Goal: Task Accomplishment & Management: Complete application form

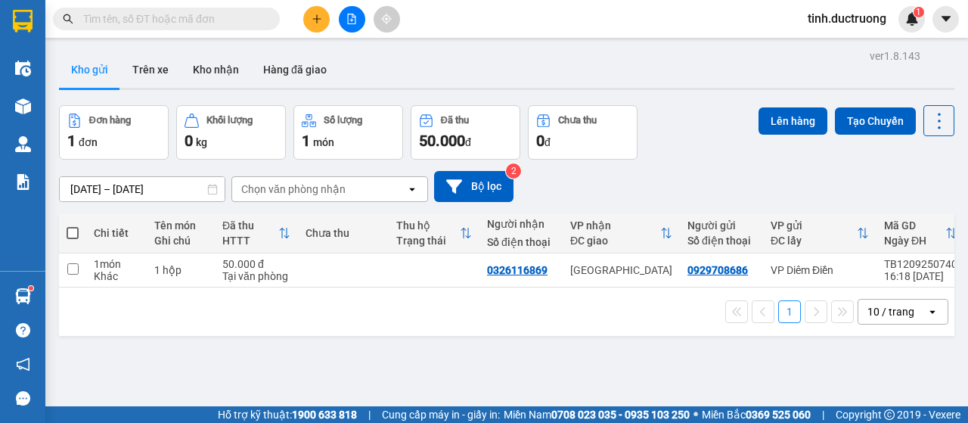
click at [71, 235] on span at bounding box center [73, 233] width 12 height 12
click at [73, 225] on input "checkbox" at bounding box center [73, 225] width 0 height 0
checkbox input "true"
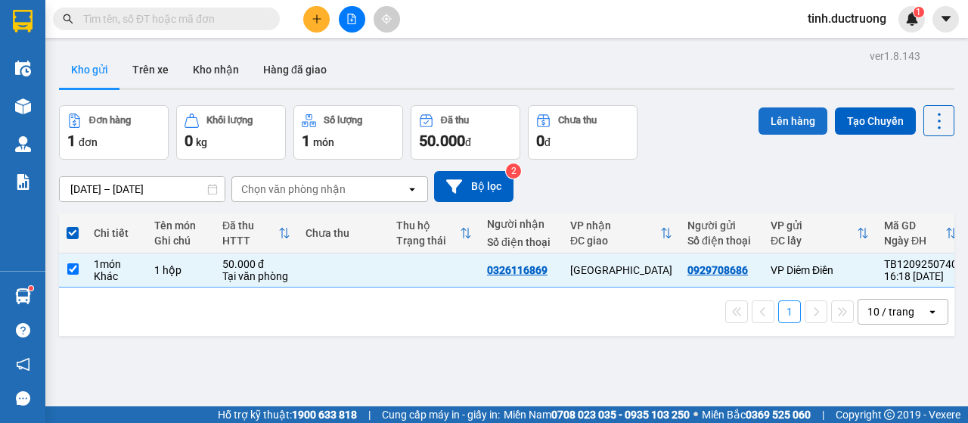
click at [766, 125] on button "Lên hàng" at bounding box center [793, 120] width 69 height 27
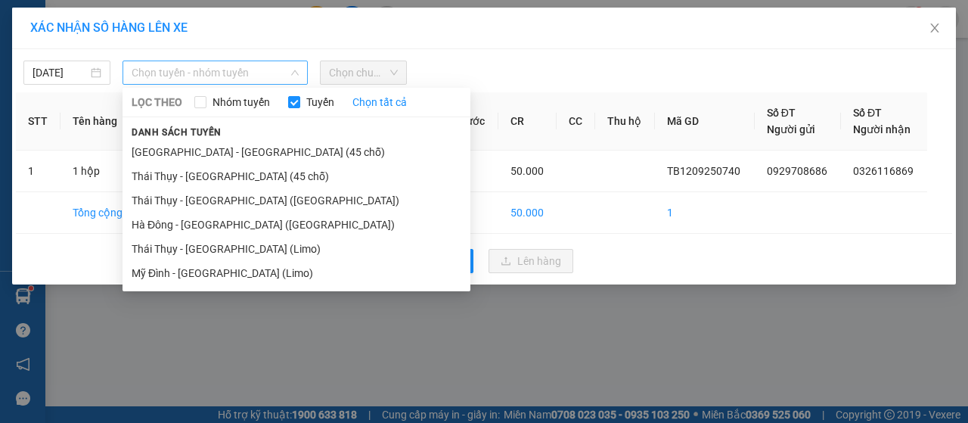
click at [232, 79] on span "Chọn tuyến - nhóm tuyến" at bounding box center [215, 72] width 167 height 23
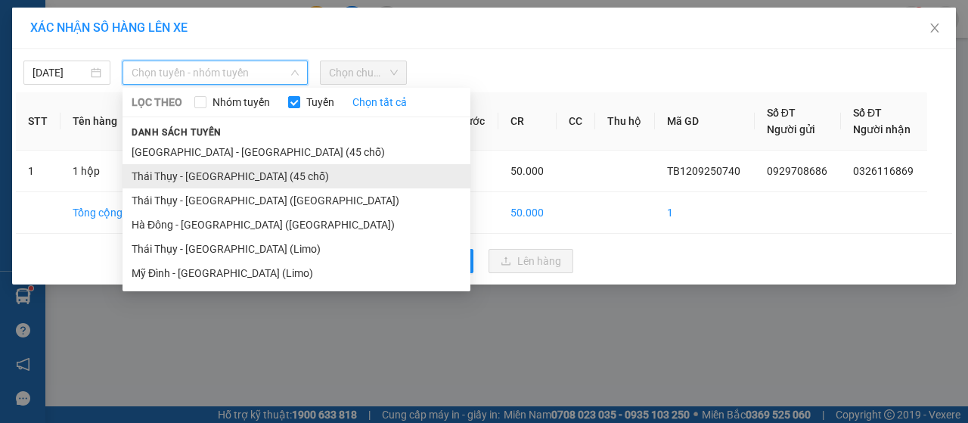
click at [176, 179] on li "Thái Thụy - [GEOGRAPHIC_DATA] (45 chỗ)" at bounding box center [297, 176] width 348 height 24
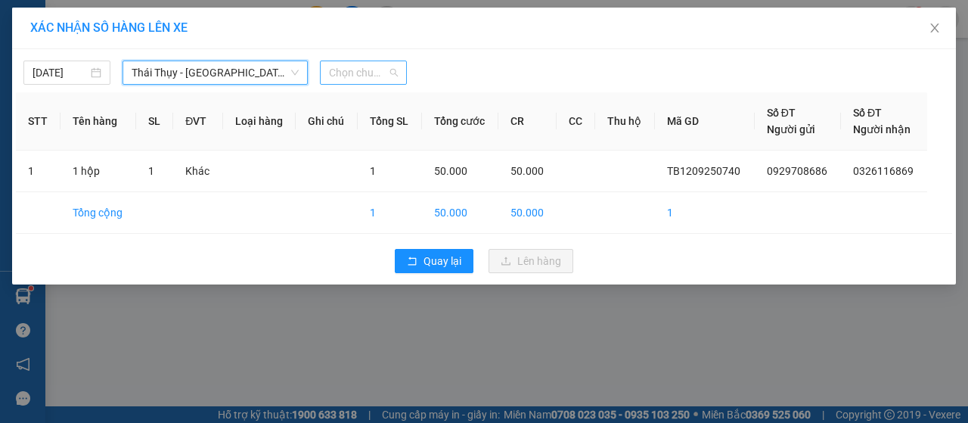
click at [391, 74] on span "Chọn chuyến" at bounding box center [363, 72] width 69 height 23
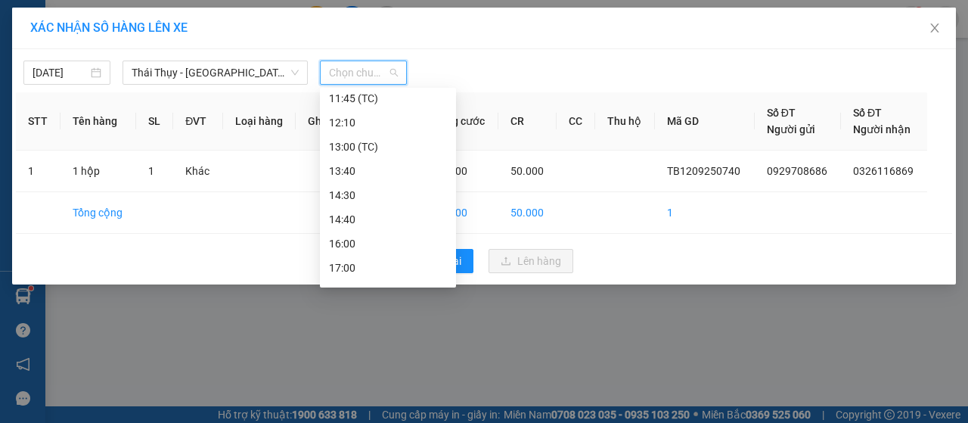
scroll to position [218, 0]
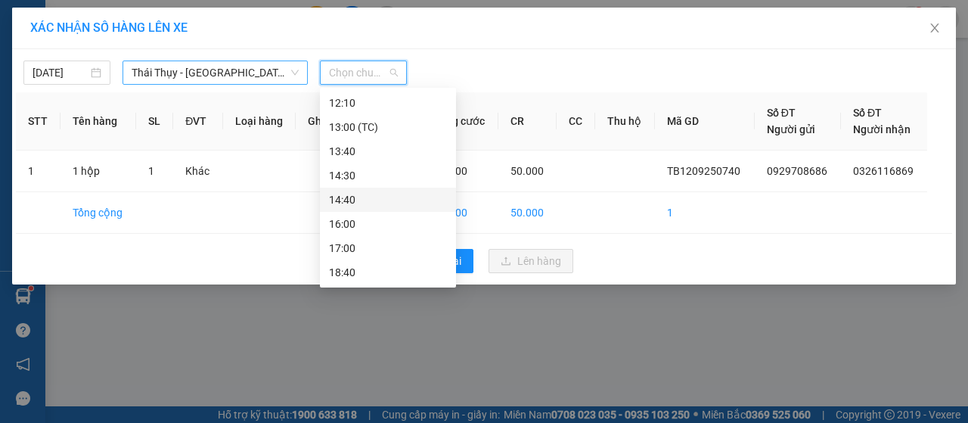
click at [172, 79] on span "Thái Thụy - [GEOGRAPHIC_DATA] (45 chỗ)" at bounding box center [215, 72] width 167 height 23
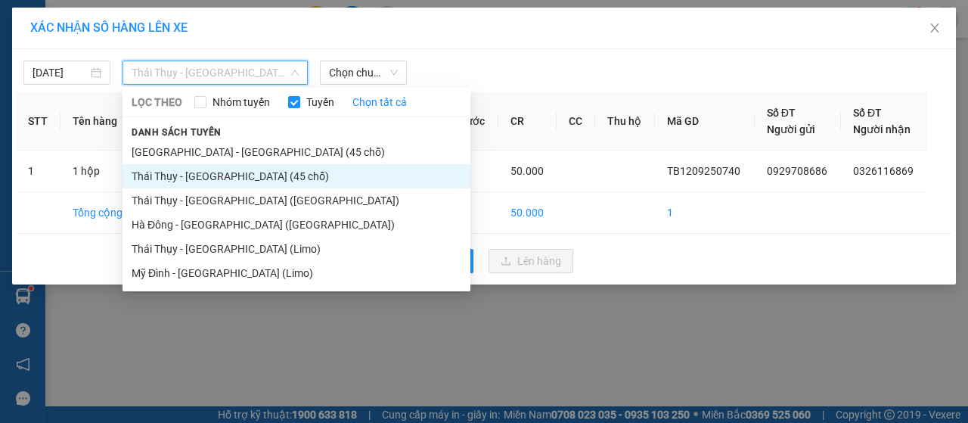
click at [183, 177] on li "Thái Thụy - [GEOGRAPHIC_DATA] (45 chỗ)" at bounding box center [297, 176] width 348 height 24
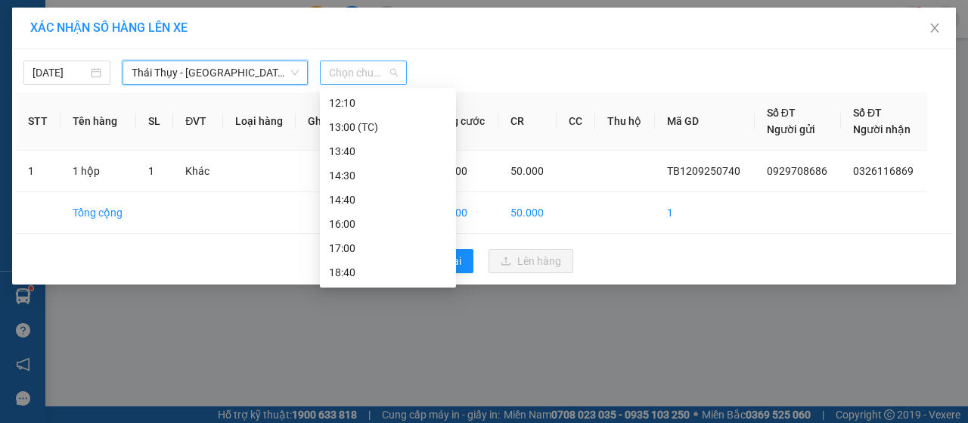
scroll to position [0, 0]
click at [375, 80] on span "Chọn chuyến" at bounding box center [363, 72] width 69 height 23
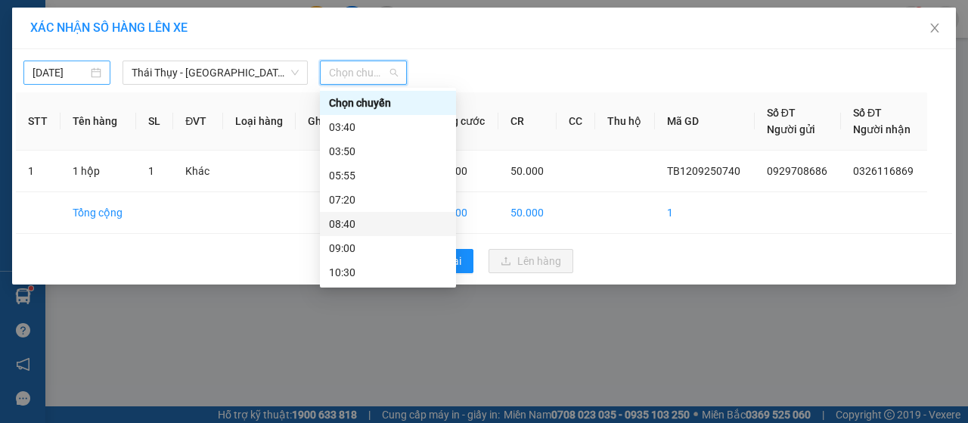
click at [64, 72] on input "[DATE]" at bounding box center [60, 72] width 55 height 17
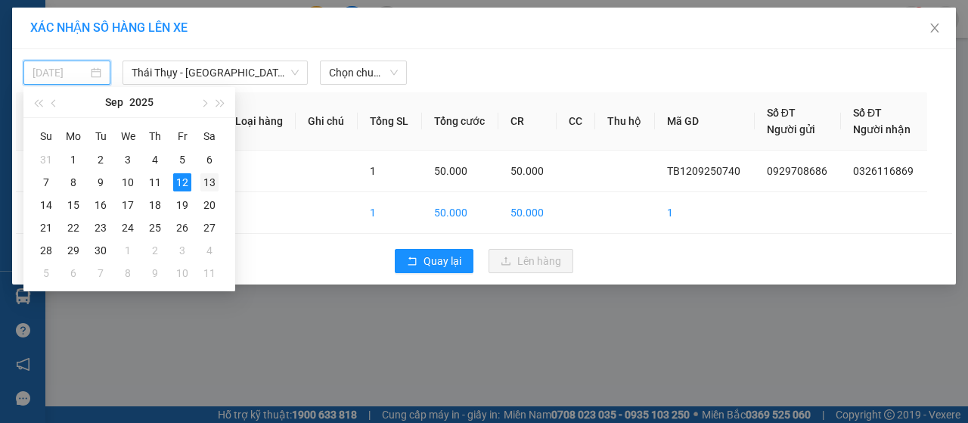
click at [207, 181] on div "13" at bounding box center [210, 182] width 18 height 18
type input "[DATE]"
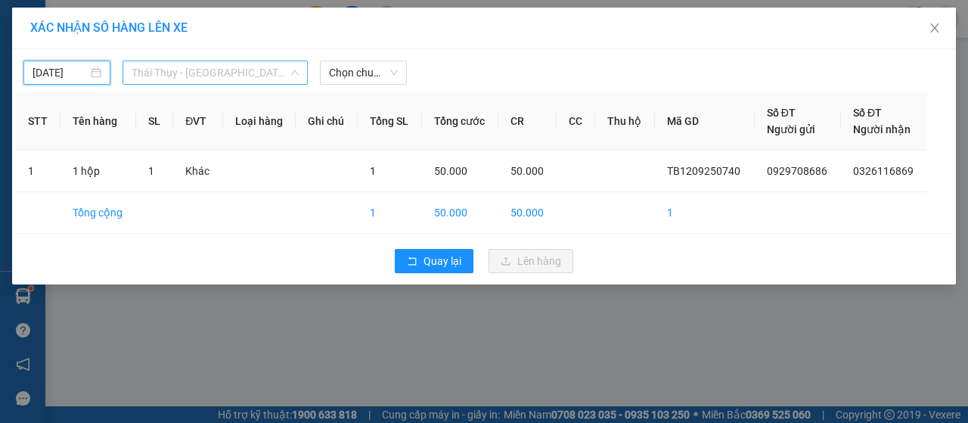
click at [277, 80] on span "Thái Thụy - [GEOGRAPHIC_DATA] (45 chỗ)" at bounding box center [215, 72] width 167 height 23
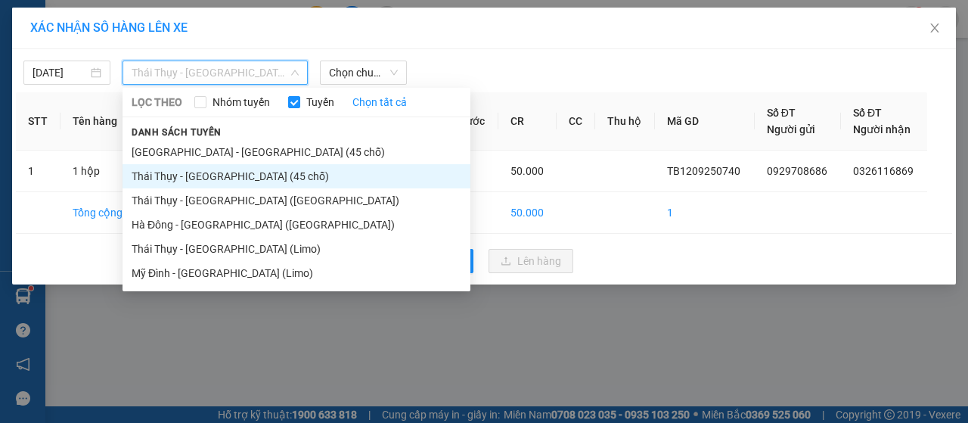
click at [166, 179] on li "Thái Thụy - [GEOGRAPHIC_DATA] (45 chỗ)" at bounding box center [297, 176] width 348 height 24
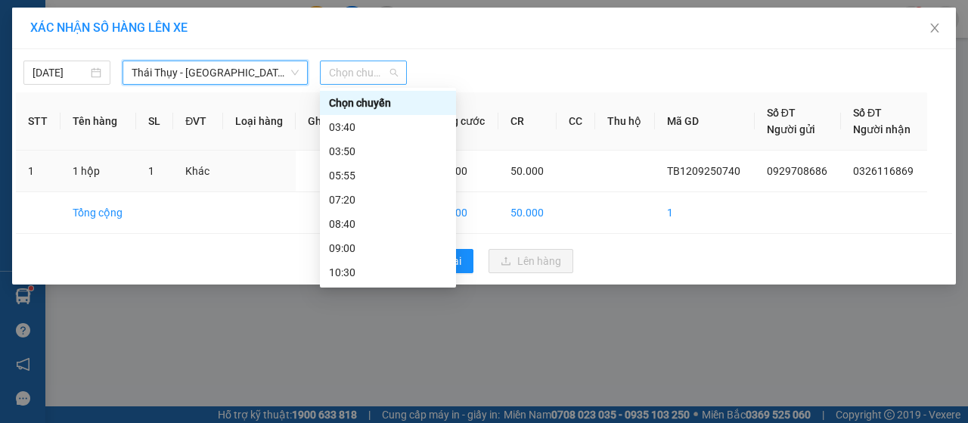
click at [362, 77] on span "Chọn chuyến" at bounding box center [363, 72] width 69 height 23
click at [351, 250] on div "09:00" at bounding box center [388, 248] width 118 height 17
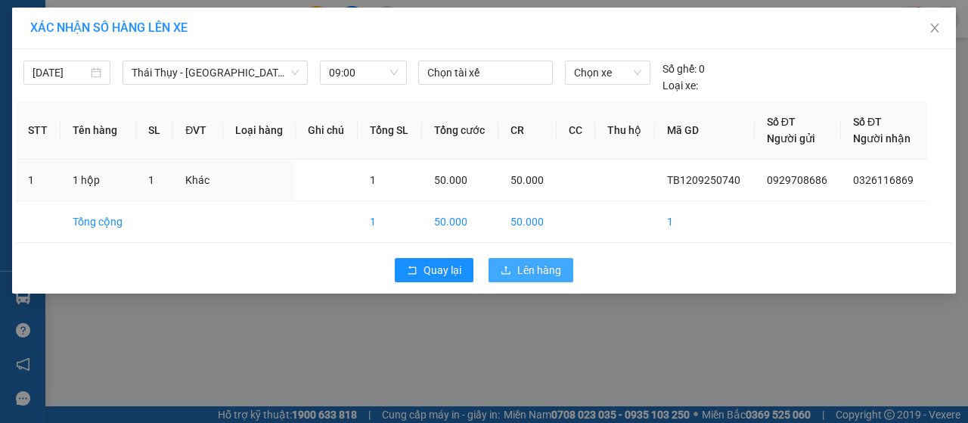
click at [528, 274] on span "Lên hàng" at bounding box center [540, 270] width 44 height 17
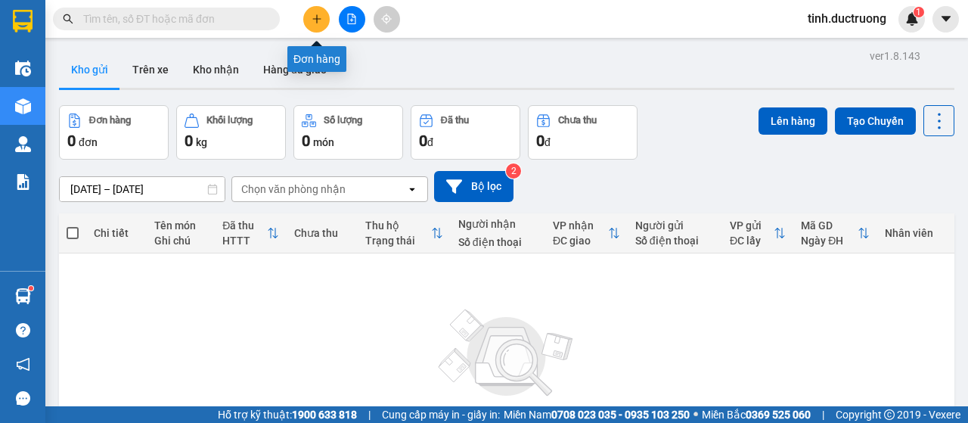
click at [312, 15] on icon "plus" at bounding box center [317, 19] width 11 height 11
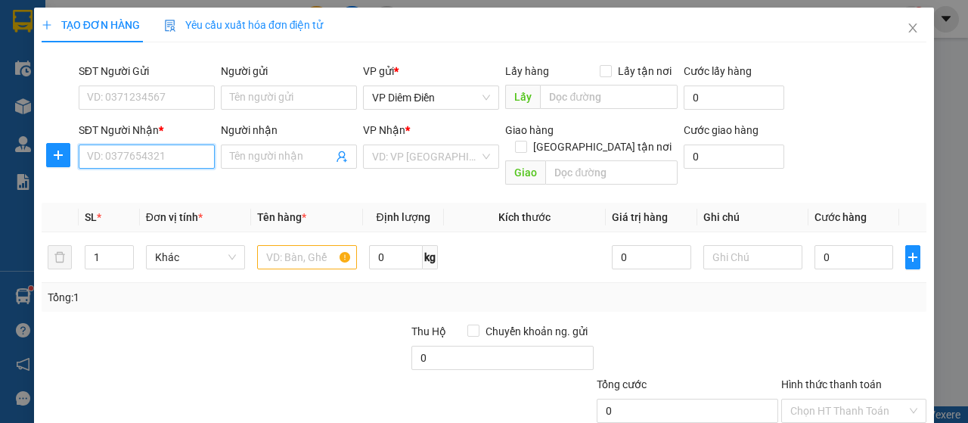
click at [148, 162] on input "SĐT Người Nhận *" at bounding box center [147, 157] width 136 height 24
click at [153, 152] on input "SĐT Người Nhận *" at bounding box center [147, 157] width 136 height 24
click at [102, 188] on div "0973888911" at bounding box center [145, 186] width 117 height 17
type input "0973888911"
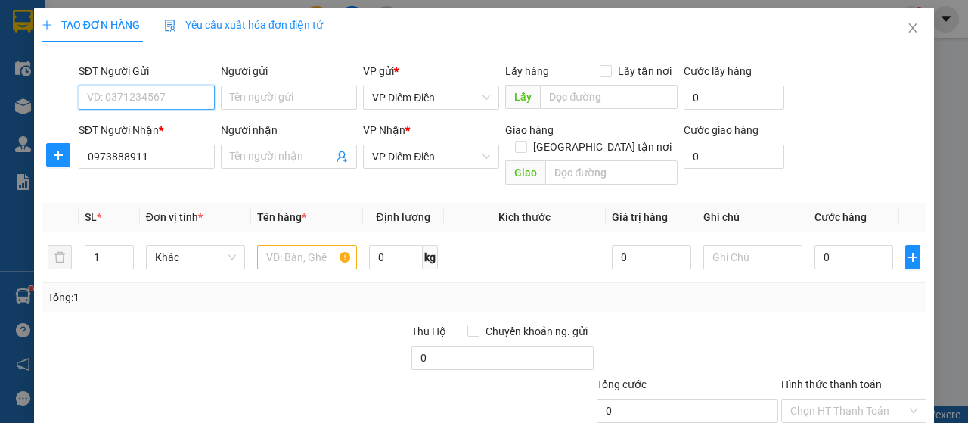
click at [194, 99] on input "SĐT Người Gửi" at bounding box center [147, 98] width 136 height 24
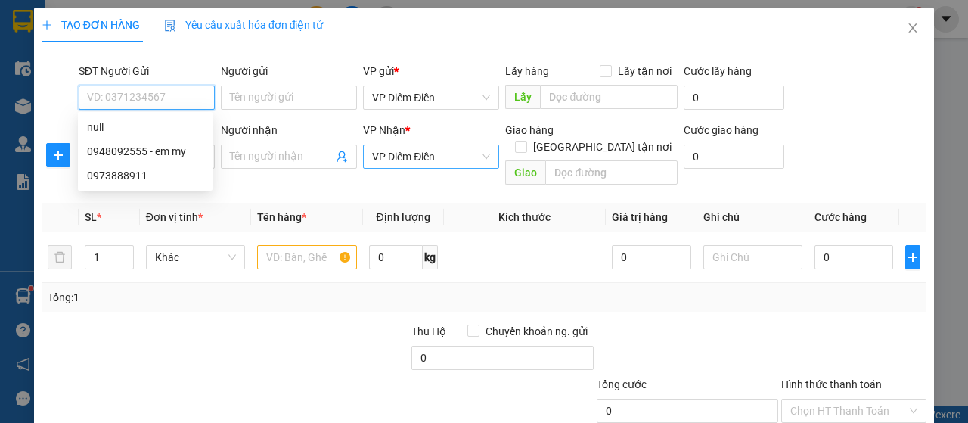
click at [430, 164] on span "VP Diêm Điền" at bounding box center [431, 156] width 118 height 23
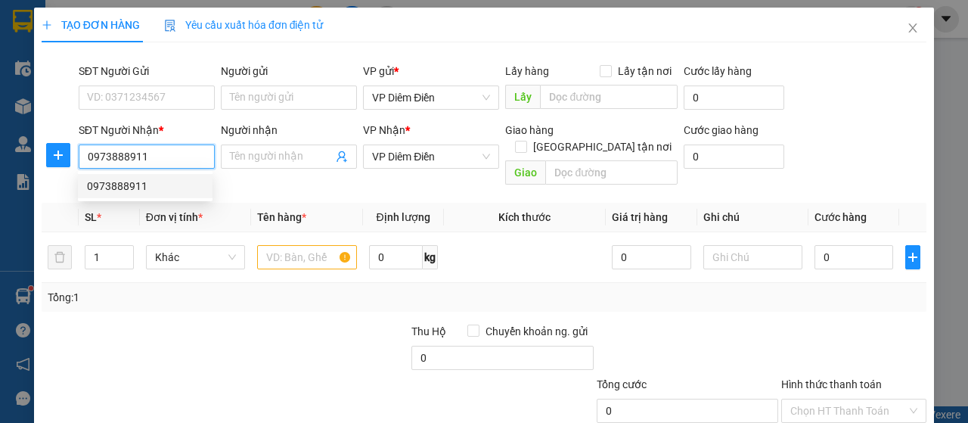
drag, startPoint x: 154, startPoint y: 155, endPoint x: 54, endPoint y: 167, distance: 100.6
click at [54, 167] on div "SĐT Người Nhận * 0973888911 Người nhận Tên người nhận VP Nhận * VP Diêm Điền Gi…" at bounding box center [484, 157] width 888 height 70
type input "0946888495"
click at [119, 181] on div "0946888495 - [PERSON_NAME]" at bounding box center [161, 186] width 149 height 17
type input "[PERSON_NAME]"
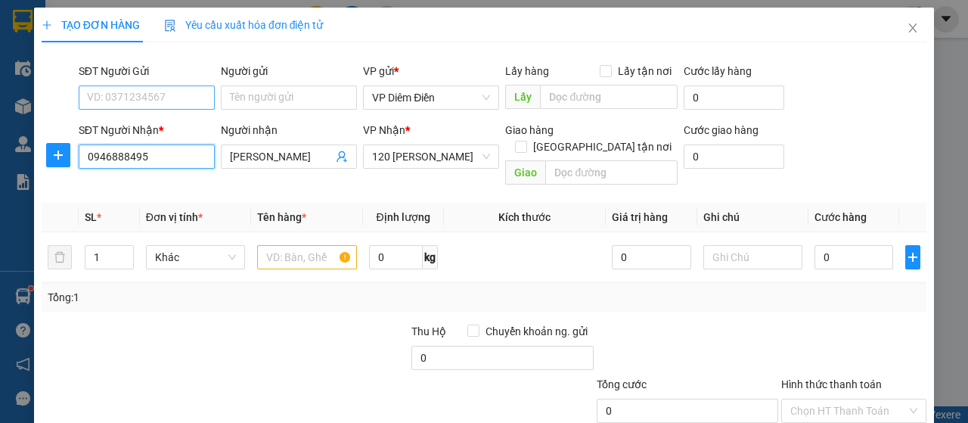
type input "0946888495"
click at [157, 93] on input "SĐT Người Gửi" at bounding box center [147, 98] width 136 height 24
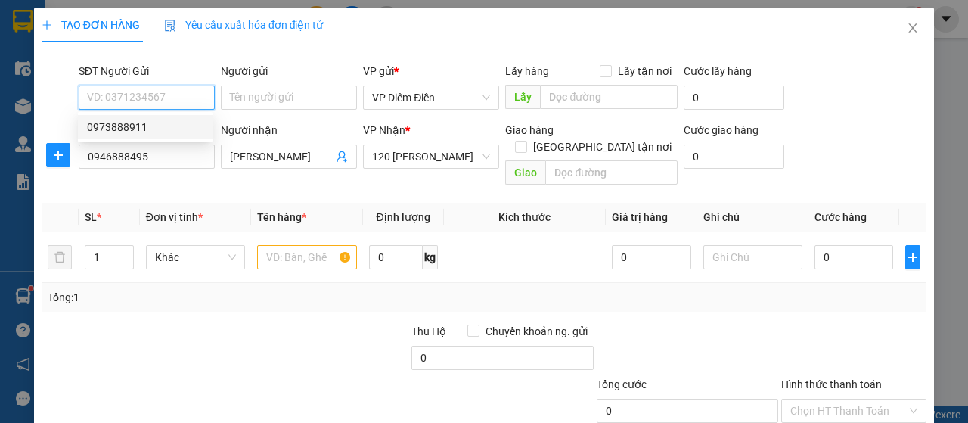
click at [151, 126] on div "0973888911" at bounding box center [145, 127] width 117 height 17
type input "0973888911"
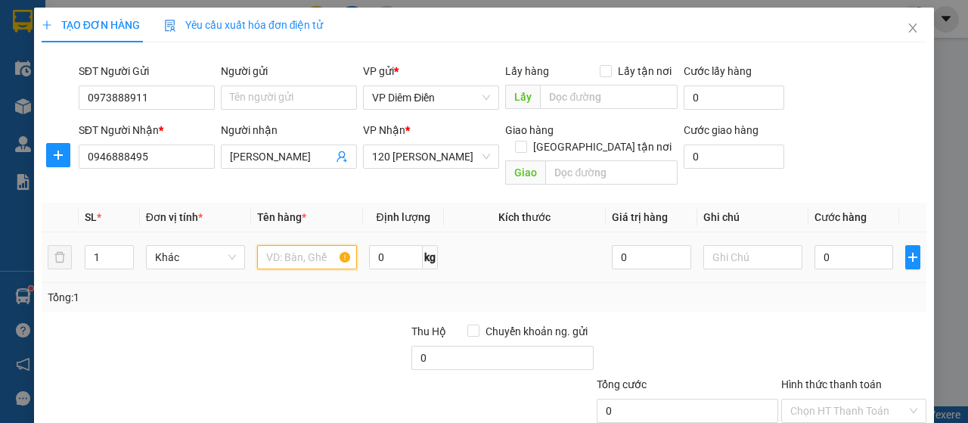
click at [305, 245] on input "text" at bounding box center [306, 257] width 99 height 24
type input "1 hộp"
click at [864, 245] on input "0" at bounding box center [854, 257] width 79 height 24
type input "4"
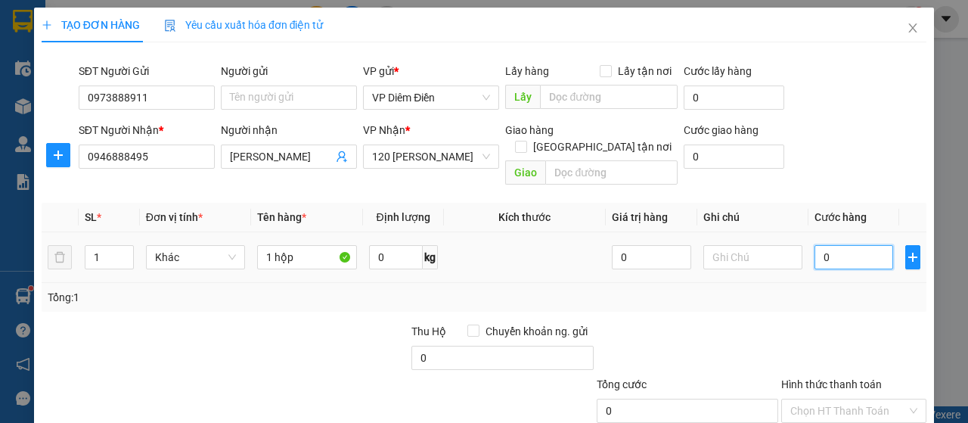
type input "4"
type input "40"
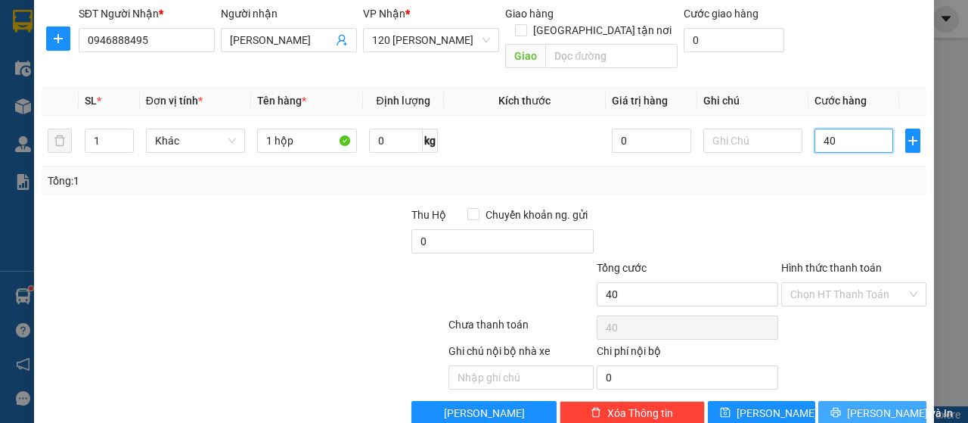
scroll to position [129, 0]
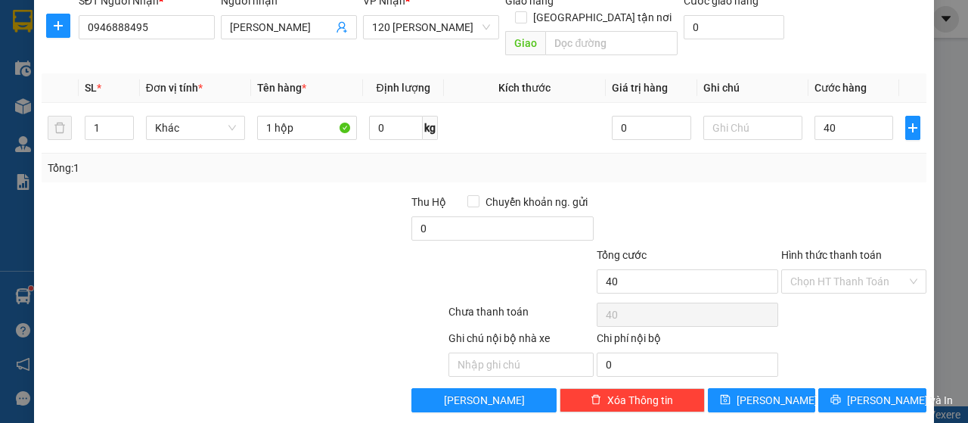
type input "40.000"
click at [828, 249] on label "Hình thức thanh toán" at bounding box center [832, 255] width 101 height 12
click at [828, 270] on input "Hình thức thanh toán" at bounding box center [849, 281] width 117 height 23
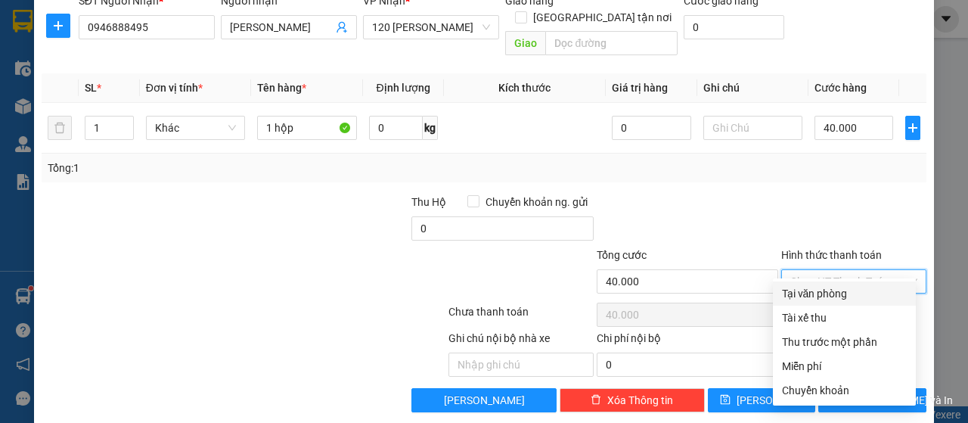
click at [840, 294] on div "Tại văn phòng" at bounding box center [844, 293] width 125 height 17
type input "0"
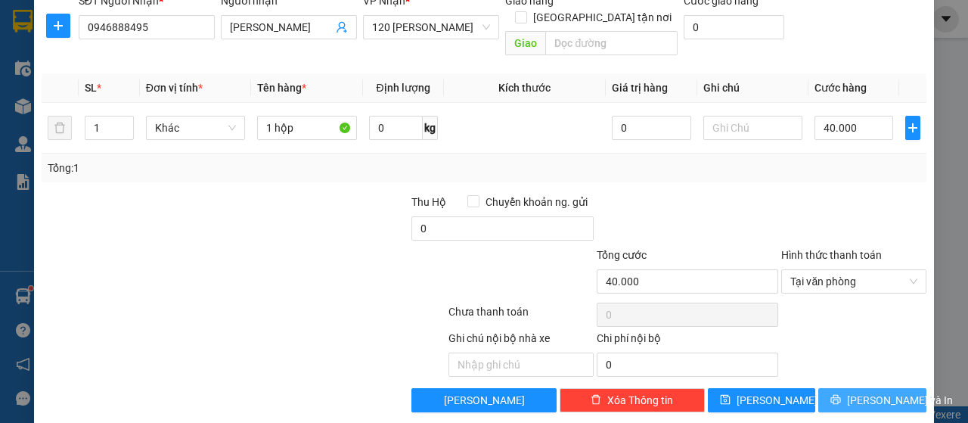
click at [844, 388] on button "[PERSON_NAME] và In" at bounding box center [873, 400] width 108 height 24
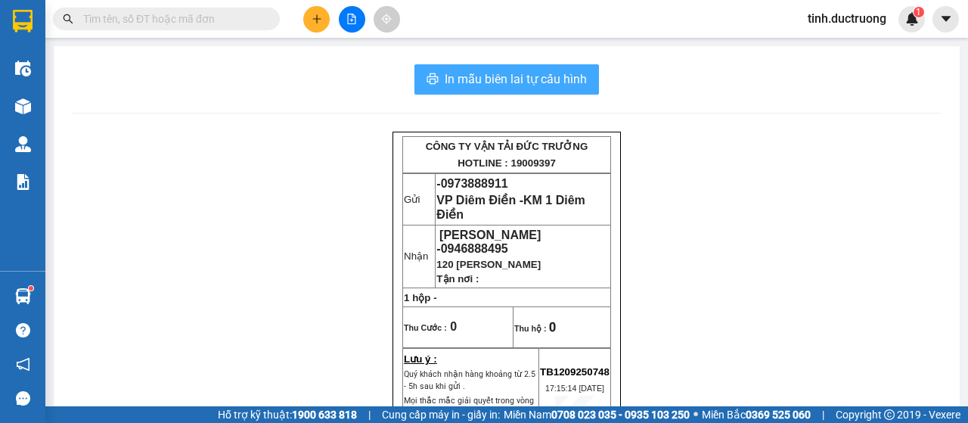
click at [520, 84] on span "In mẫu biên lai tự cấu hình" at bounding box center [516, 79] width 142 height 19
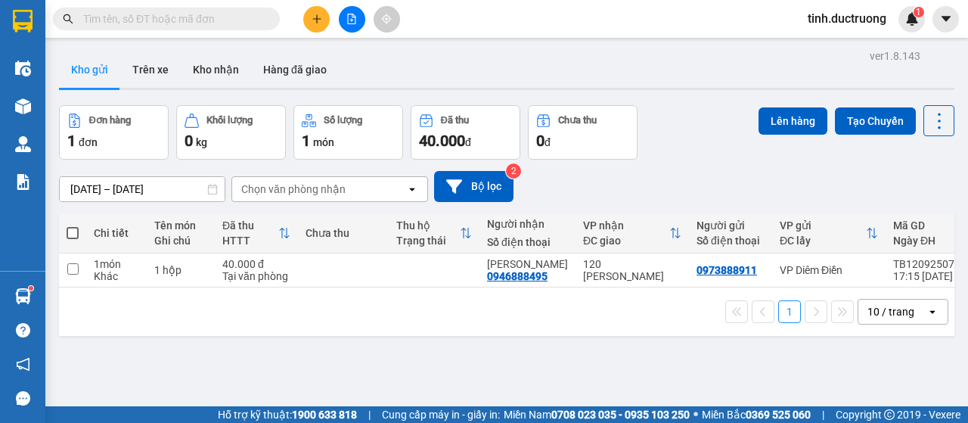
click at [74, 235] on span at bounding box center [73, 233] width 12 height 12
click at [73, 225] on input "checkbox" at bounding box center [73, 225] width 0 height 0
checkbox input "true"
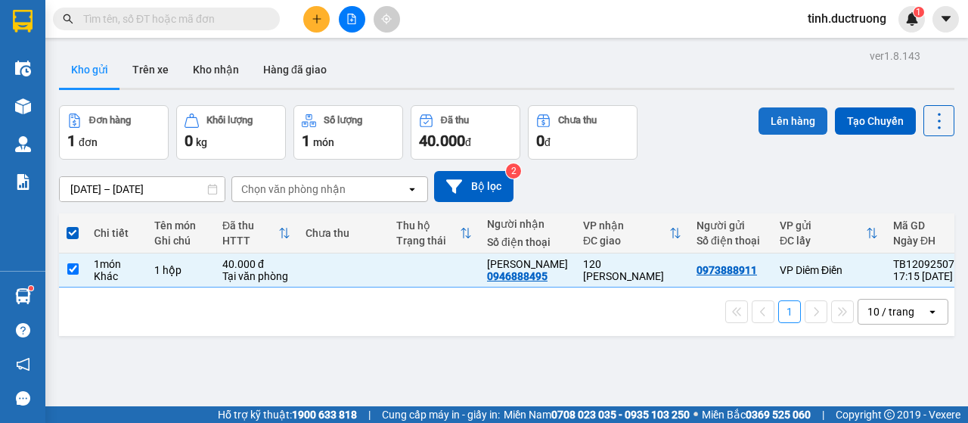
click at [770, 118] on button "Lên hàng" at bounding box center [793, 120] width 69 height 27
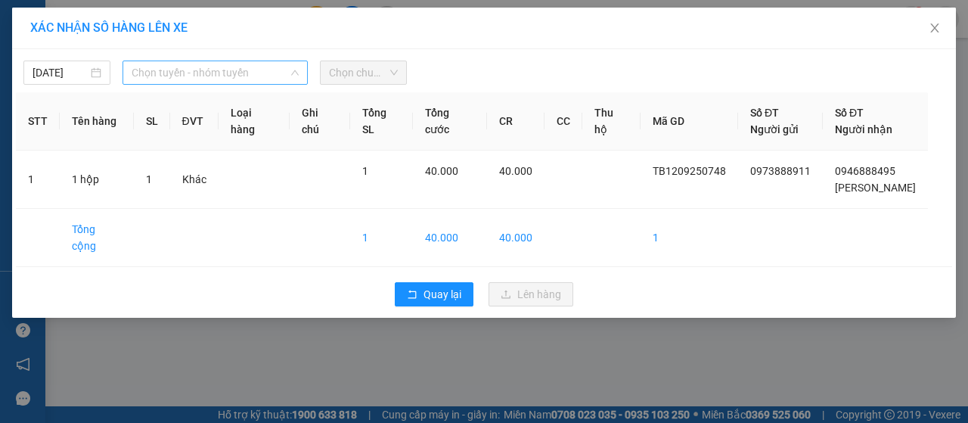
click at [188, 67] on span "Chọn tuyến - nhóm tuyến" at bounding box center [215, 72] width 167 height 23
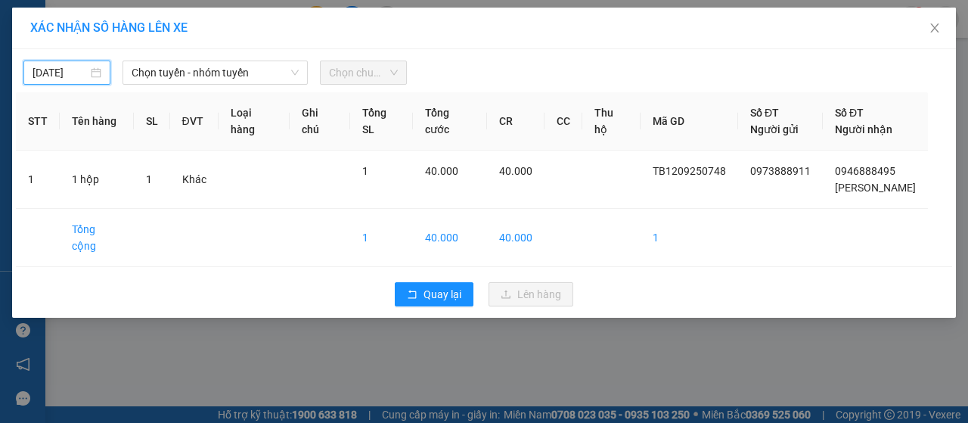
click at [50, 72] on input "[DATE]" at bounding box center [60, 72] width 55 height 17
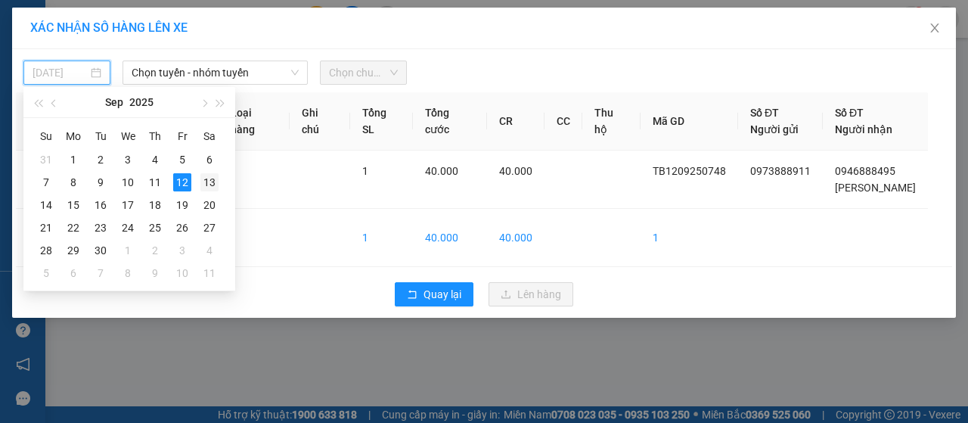
click at [207, 184] on div "13" at bounding box center [210, 182] width 18 height 18
type input "[DATE]"
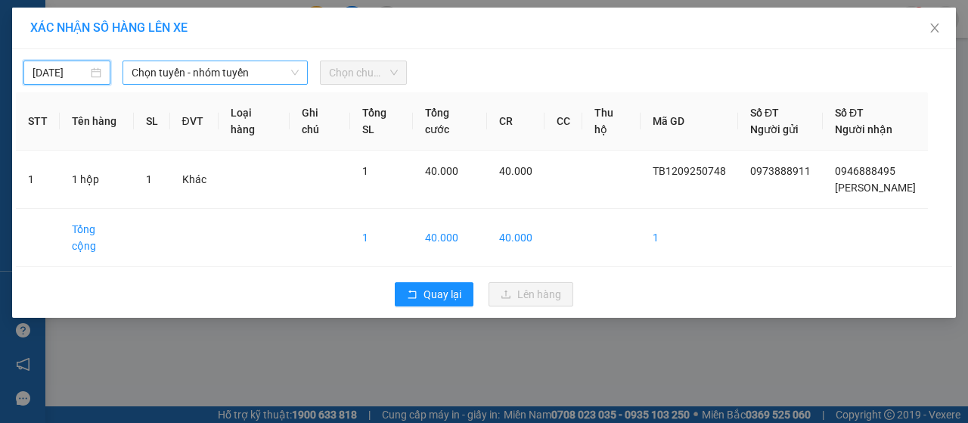
click at [213, 70] on span "Chọn tuyến - nhóm tuyến" at bounding box center [215, 72] width 167 height 23
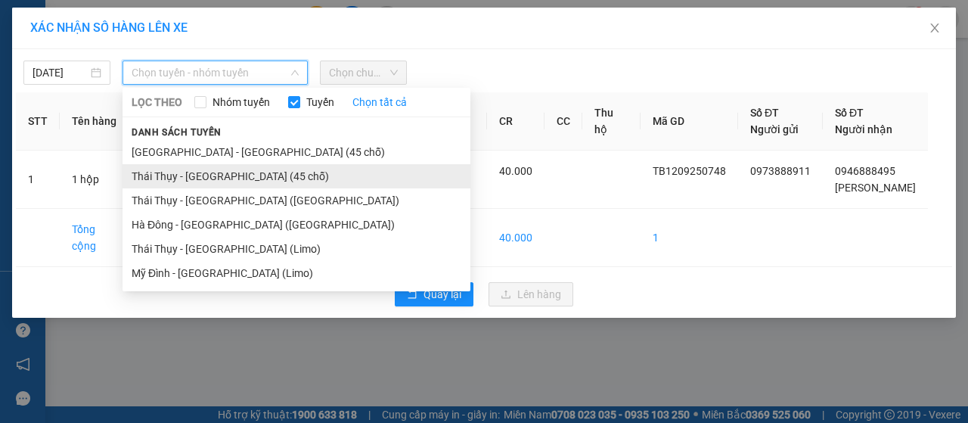
click at [210, 176] on li "Thái Thụy - [GEOGRAPHIC_DATA] (45 chỗ)" at bounding box center [297, 176] width 348 height 24
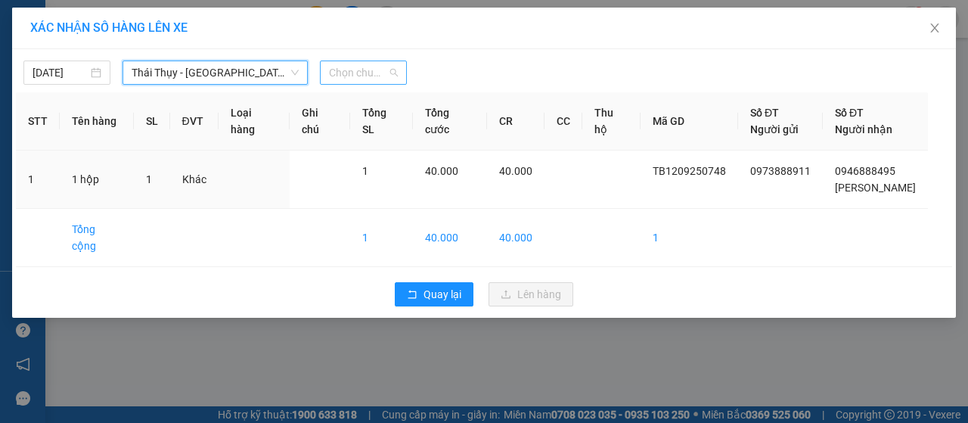
click at [353, 74] on span "Chọn chuyến" at bounding box center [363, 72] width 69 height 23
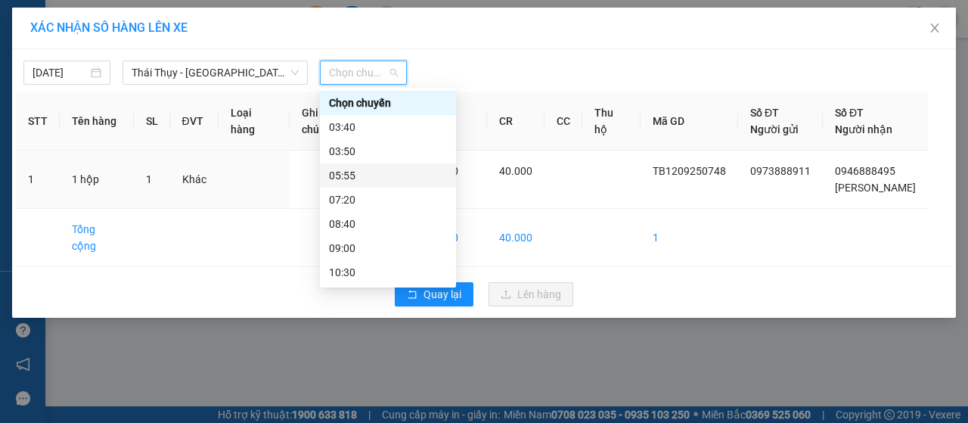
click at [354, 170] on div "05:55" at bounding box center [388, 175] width 118 height 17
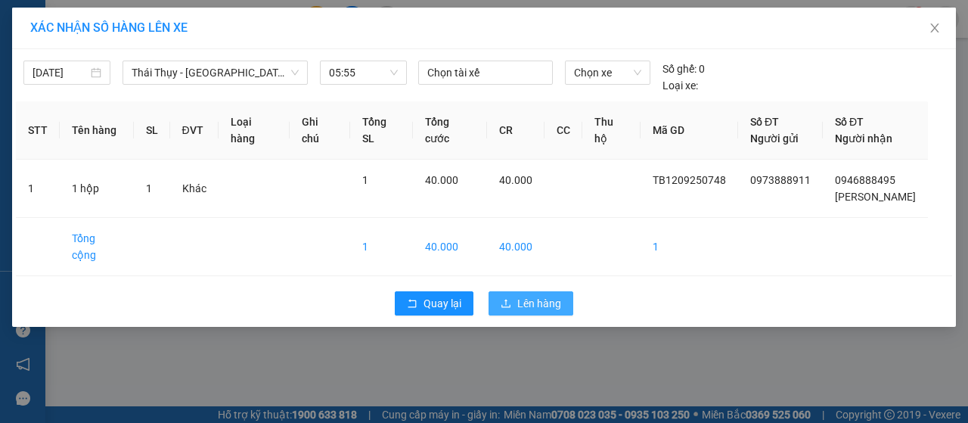
click at [519, 295] on span "Lên hàng" at bounding box center [540, 303] width 44 height 17
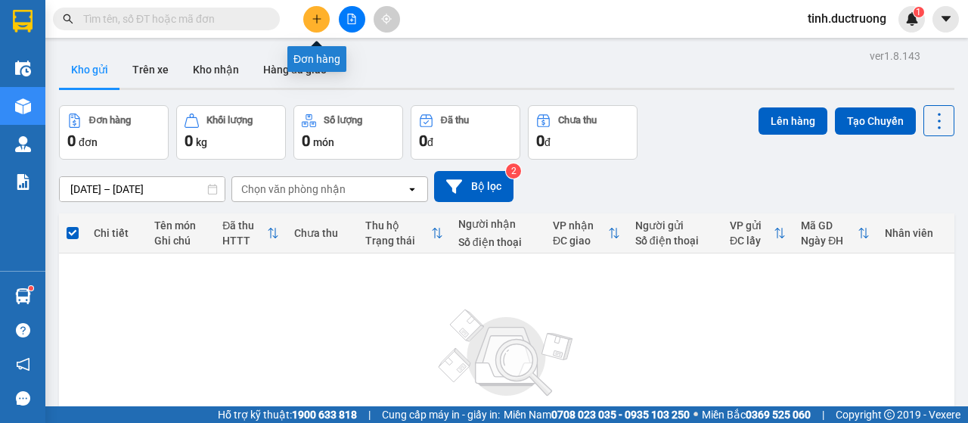
click at [312, 23] on icon "plus" at bounding box center [317, 19] width 11 height 11
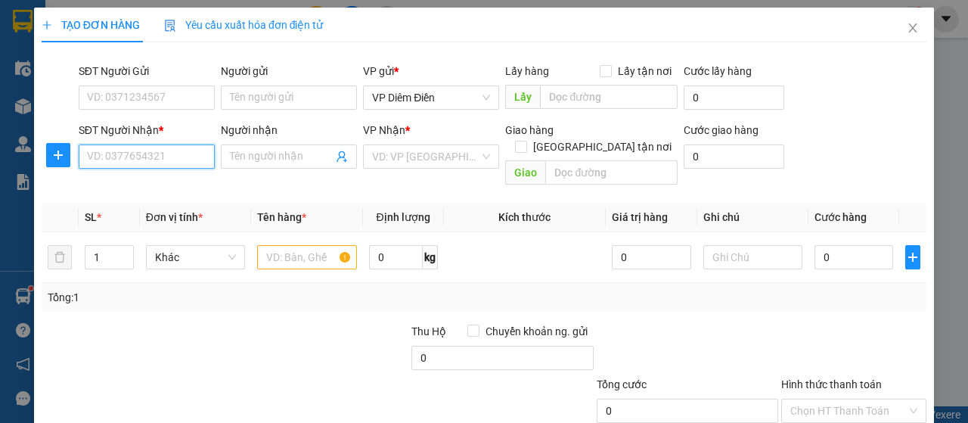
click at [183, 163] on input "SĐT Người Nhận *" at bounding box center [147, 157] width 136 height 24
type input "0985234899"
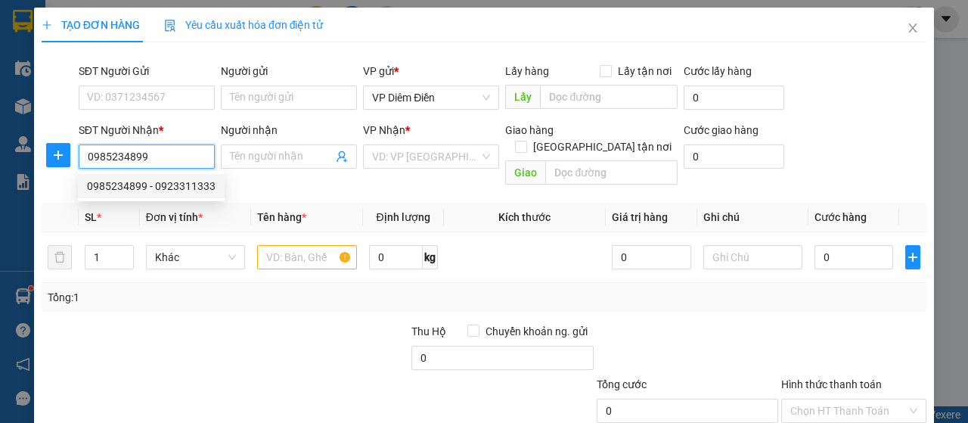
click at [136, 188] on div "0985234899 - 0923311333" at bounding box center [151, 186] width 129 height 17
type input "0923311333"
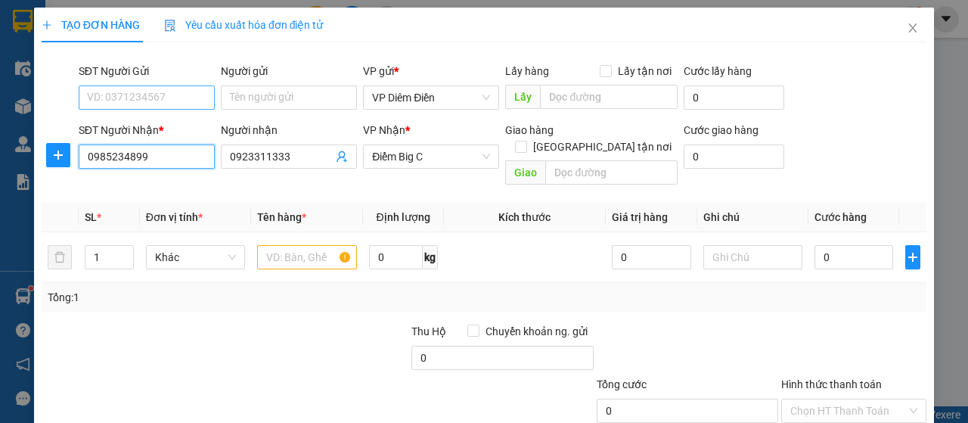
type input "0985234899"
click at [166, 101] on input "SĐT Người Gửi" at bounding box center [147, 98] width 136 height 24
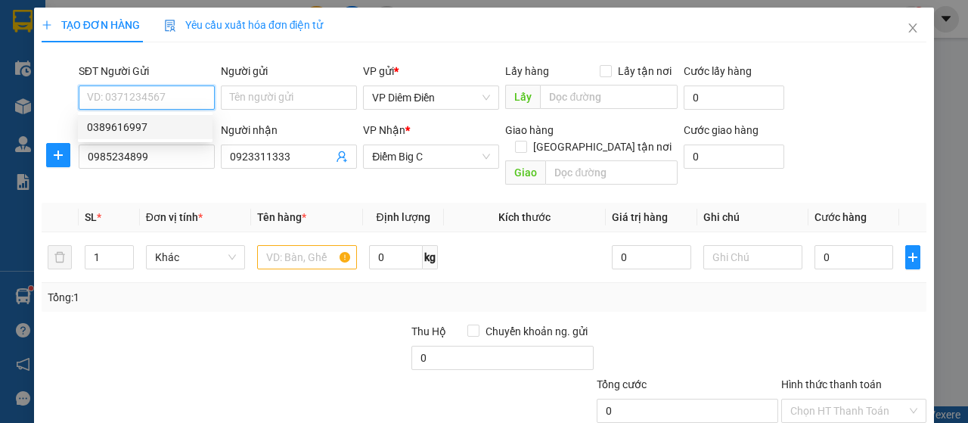
click at [147, 127] on div "0389616997" at bounding box center [145, 127] width 117 height 17
type input "0389616997"
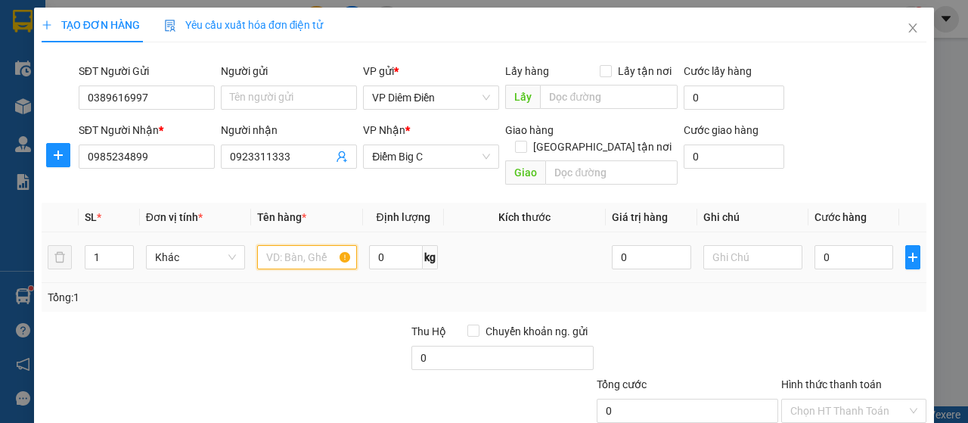
click at [302, 245] on input "text" at bounding box center [306, 257] width 99 height 24
type input "1 hộp răng"
click at [866, 245] on input "0" at bounding box center [854, 257] width 79 height 24
type input "3"
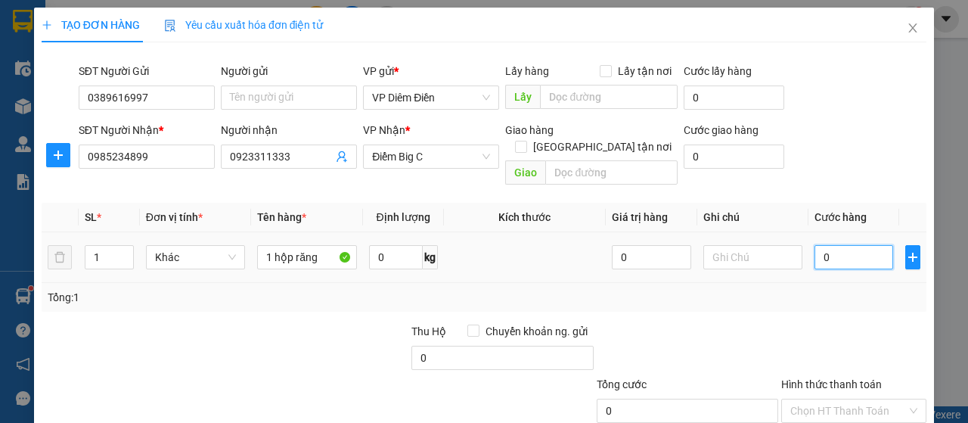
type input "3"
type input "30"
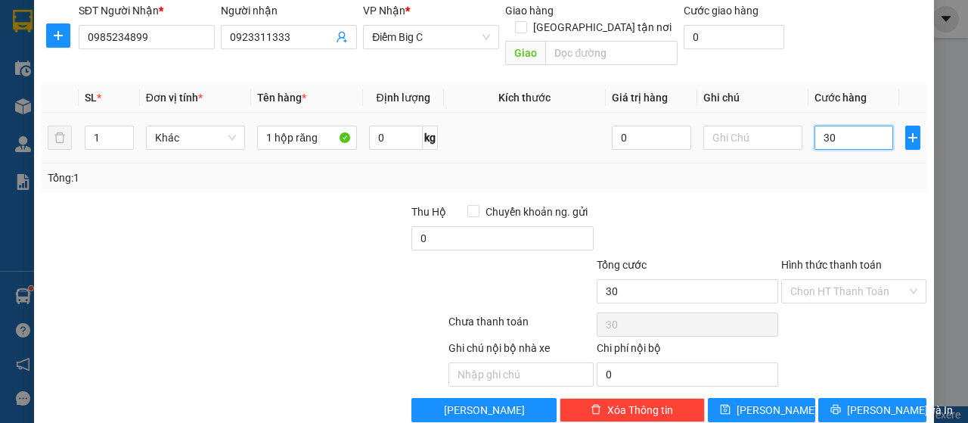
scroll to position [129, 0]
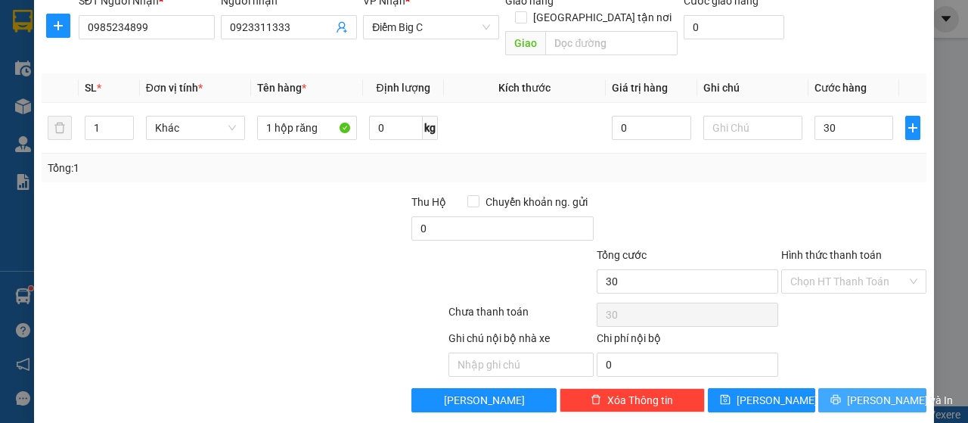
type input "30.000"
click at [837, 394] on icon "printer" at bounding box center [836, 399] width 11 height 11
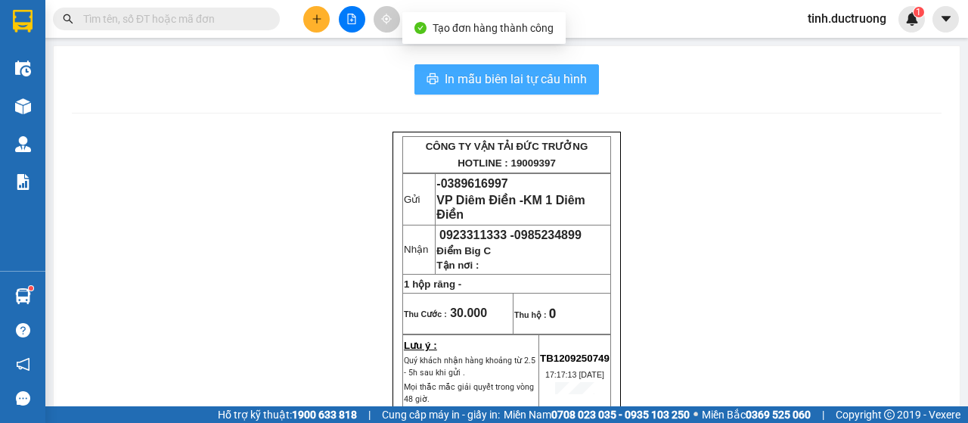
click at [572, 74] on span "In mẫu biên lai tự cấu hình" at bounding box center [516, 79] width 142 height 19
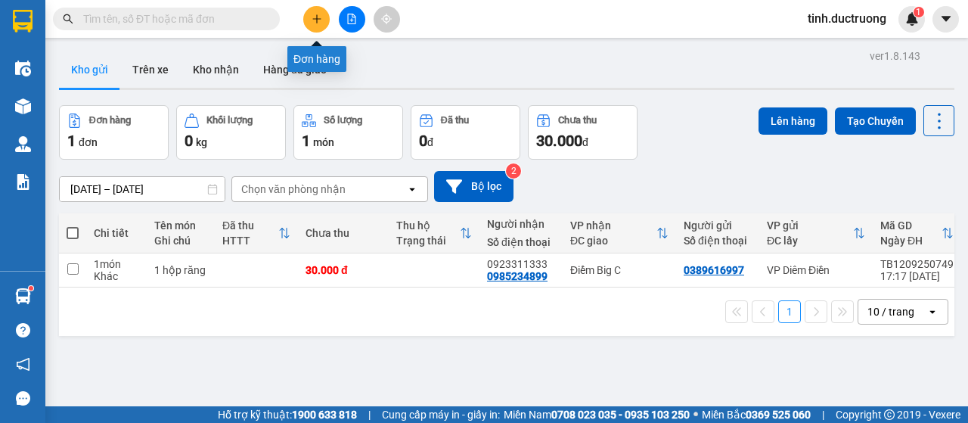
click at [316, 20] on icon "plus" at bounding box center [317, 19] width 11 height 11
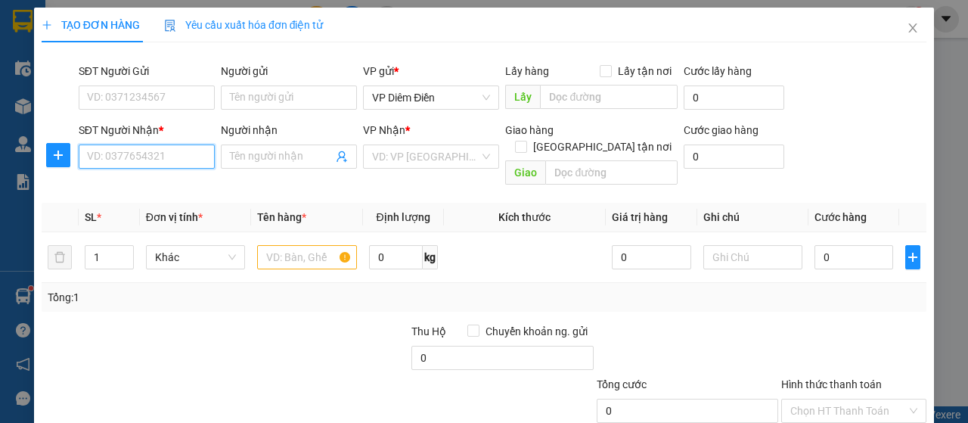
click at [166, 151] on input "SĐT Người Nhận *" at bounding box center [147, 157] width 136 height 24
click at [310, 245] on input "text" at bounding box center [306, 257] width 99 height 24
type input "1 bao"
click at [172, 161] on input "SĐT Người Nhận *" at bounding box center [147, 157] width 136 height 24
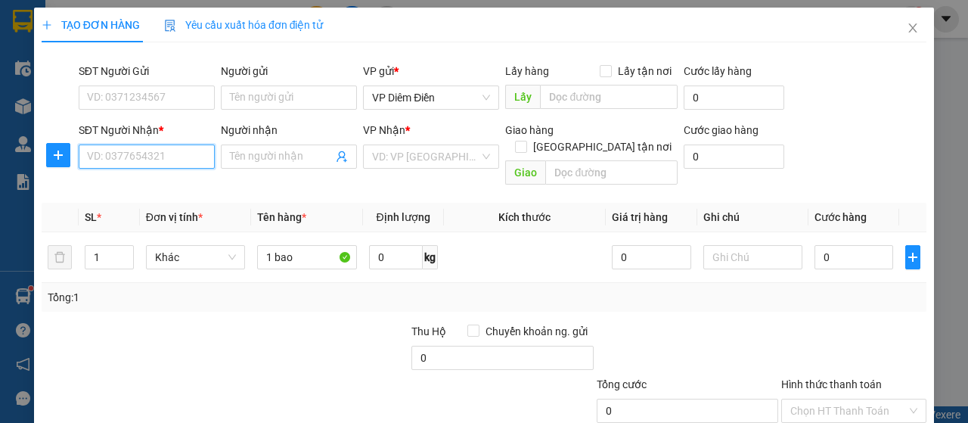
click at [172, 161] on input "SĐT Người Nhận *" at bounding box center [147, 157] width 136 height 24
click at [117, 184] on div "0978350971" at bounding box center [145, 186] width 117 height 17
type input "0978350971"
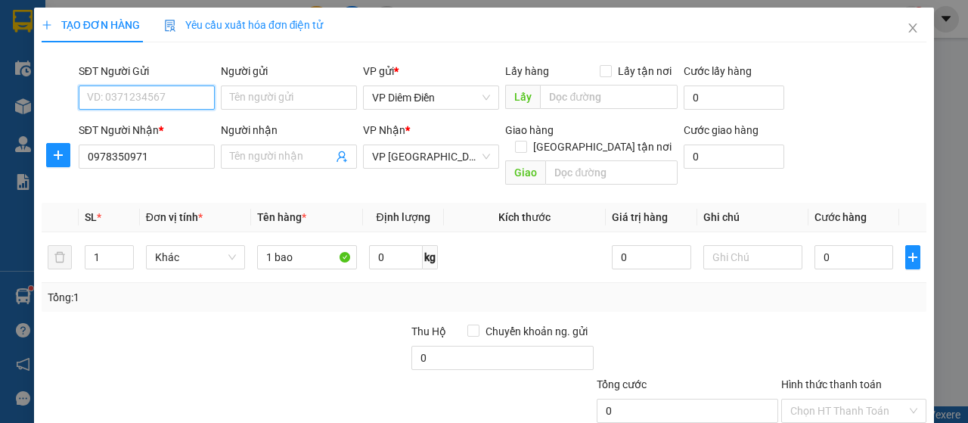
click at [156, 101] on input "SĐT Người Gửi" at bounding box center [147, 98] width 136 height 24
click at [162, 129] on div "0384273223 - vải nga" at bounding box center [145, 127] width 117 height 17
type input "0384273223"
type input "vải nga"
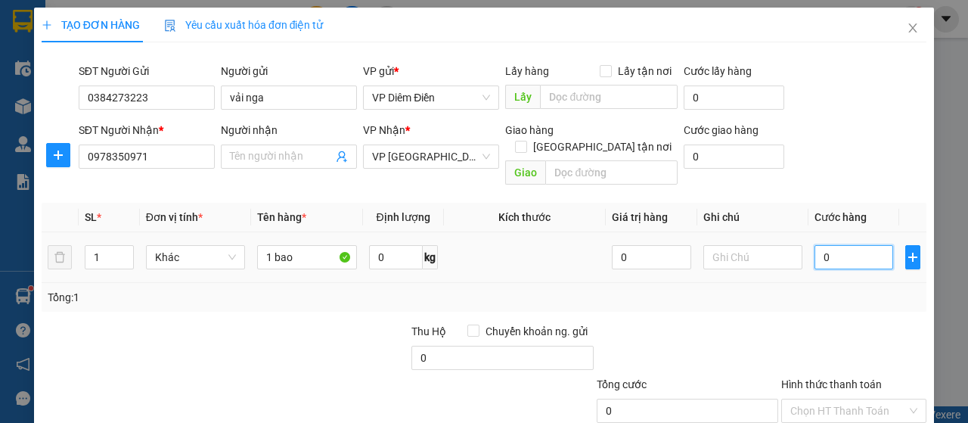
click at [864, 245] on input "0" at bounding box center [854, 257] width 79 height 24
type input "6"
type input "60"
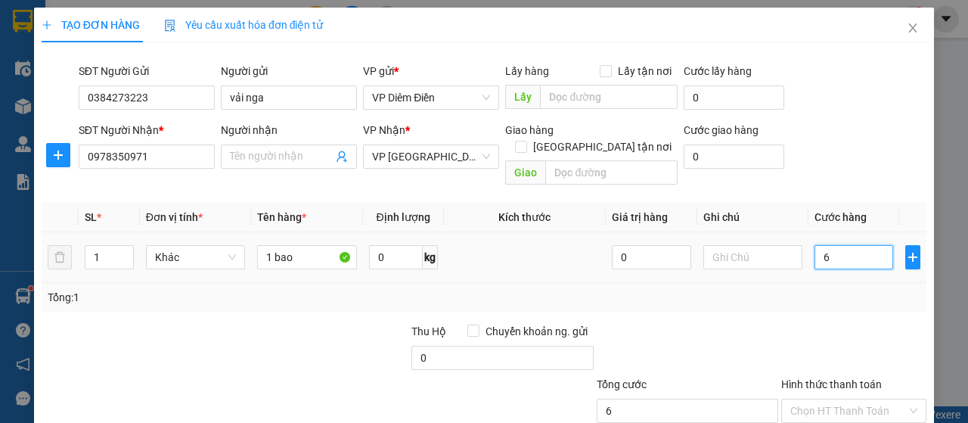
type input "60"
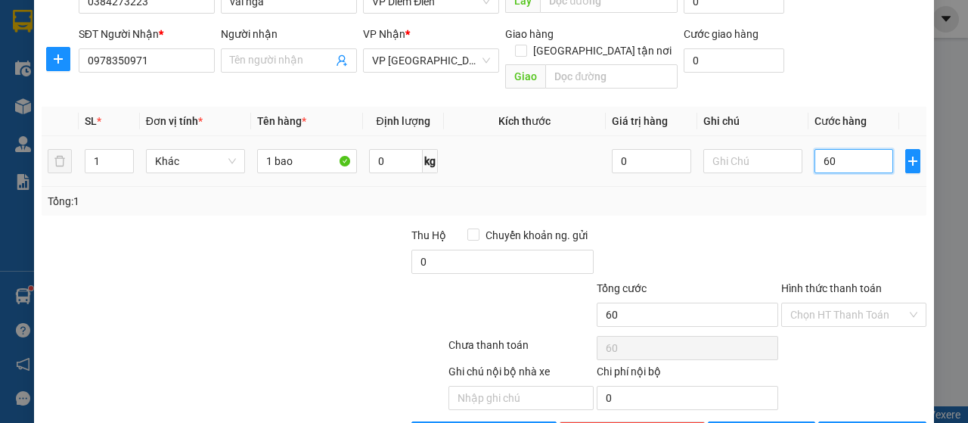
scroll to position [129, 0]
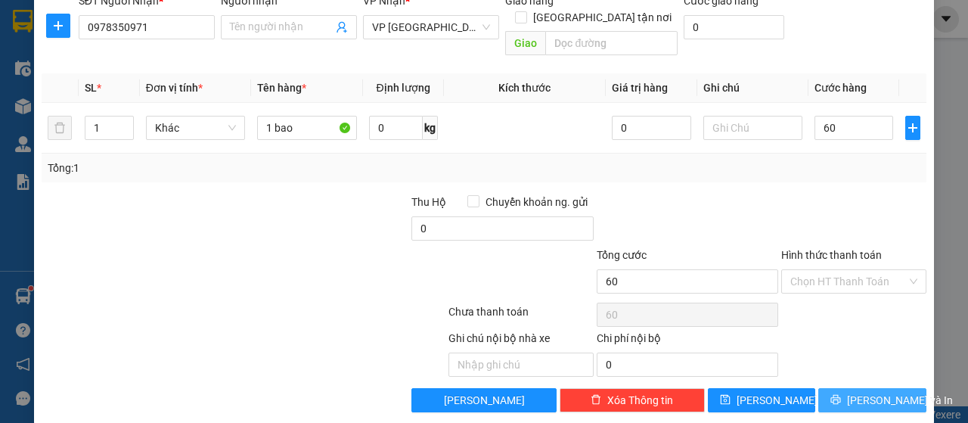
type input "60.000"
click at [852, 392] on span "[PERSON_NAME] và In" at bounding box center [900, 400] width 106 height 17
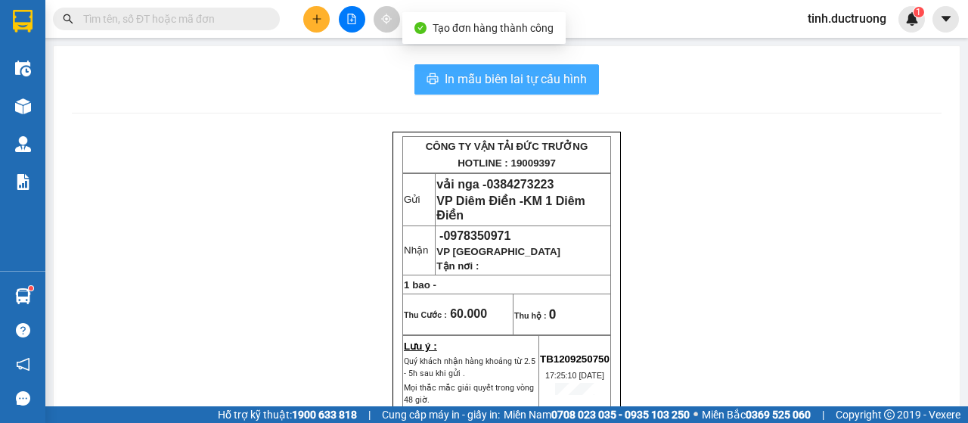
click at [558, 79] on span "In mẫu biên lai tự cấu hình" at bounding box center [516, 79] width 142 height 19
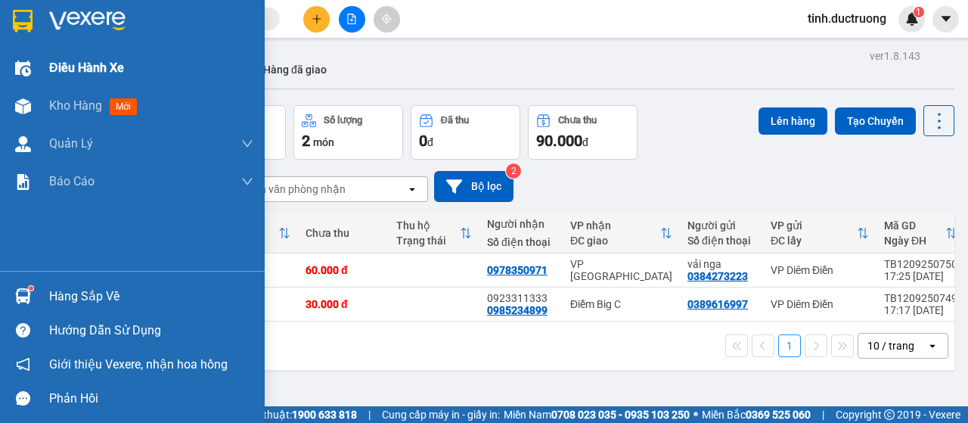
drag, startPoint x: 0, startPoint y: 347, endPoint x: 0, endPoint y: 70, distance: 276.9
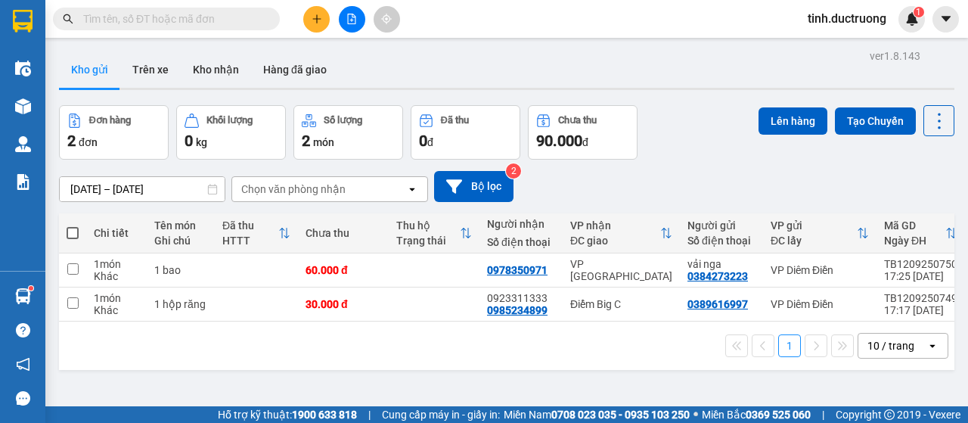
drag, startPoint x: 0, startPoint y: 70, endPoint x: 282, endPoint y: 26, distance: 285.6
click at [282, 26] on div at bounding box center [147, 19] width 295 height 23
click at [69, 229] on span at bounding box center [73, 233] width 12 height 12
click at [73, 225] on input "checkbox" at bounding box center [73, 225] width 0 height 0
checkbox input "true"
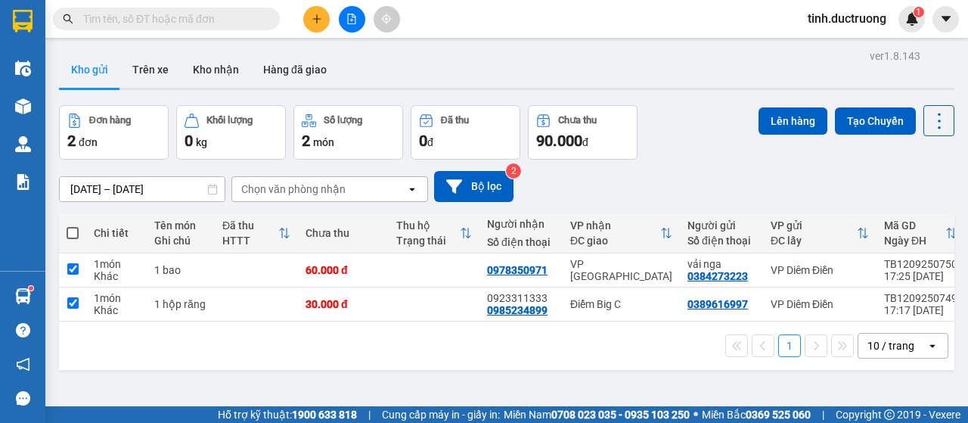
checkbox input "true"
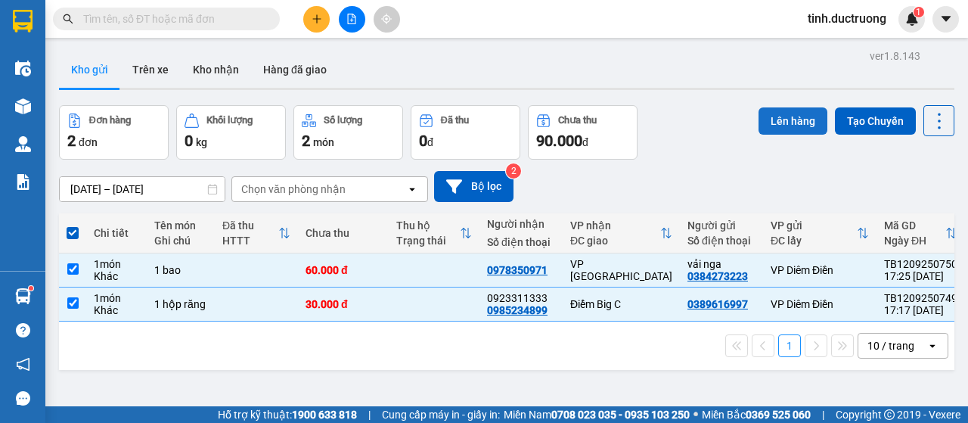
click at [792, 128] on button "Lên hàng" at bounding box center [793, 120] width 69 height 27
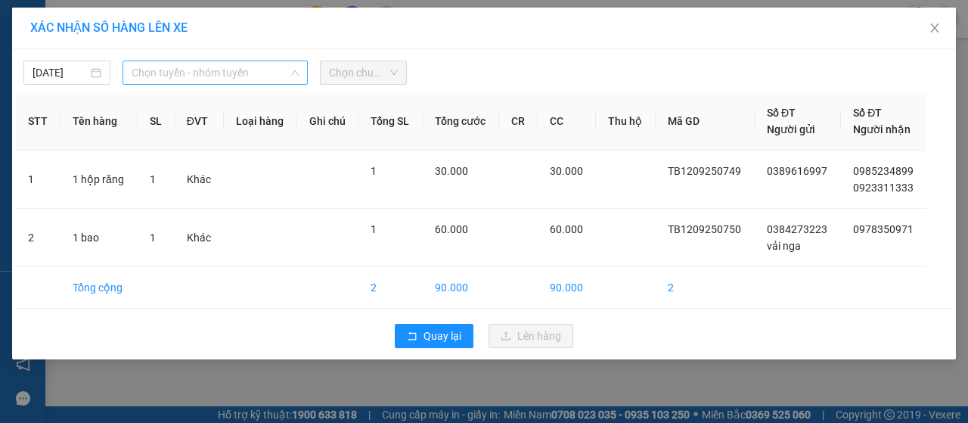
click at [238, 67] on span "Chọn tuyến - nhóm tuyến" at bounding box center [215, 72] width 167 height 23
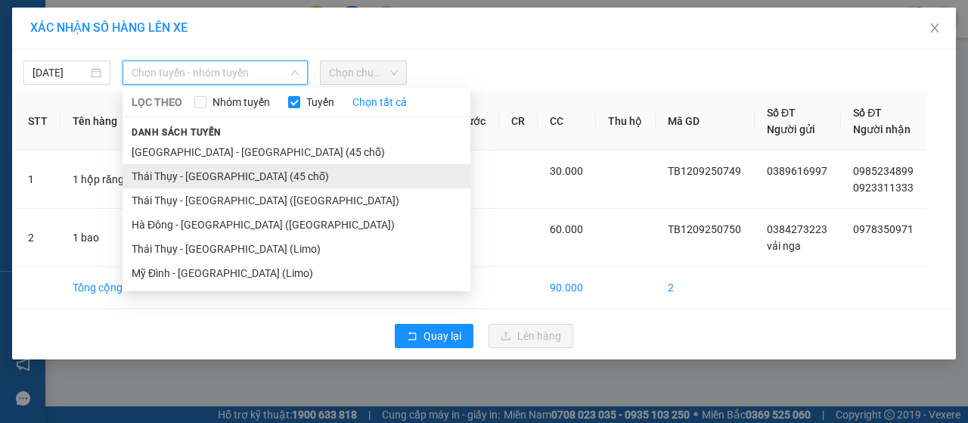
click at [173, 184] on li "Thái Thụy - [GEOGRAPHIC_DATA] (45 chỗ)" at bounding box center [297, 176] width 348 height 24
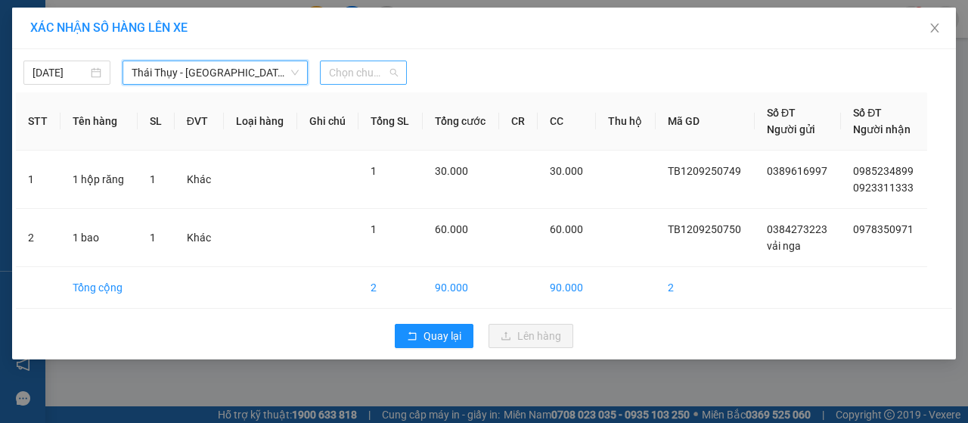
click at [350, 69] on span "Chọn chuyến" at bounding box center [363, 72] width 69 height 23
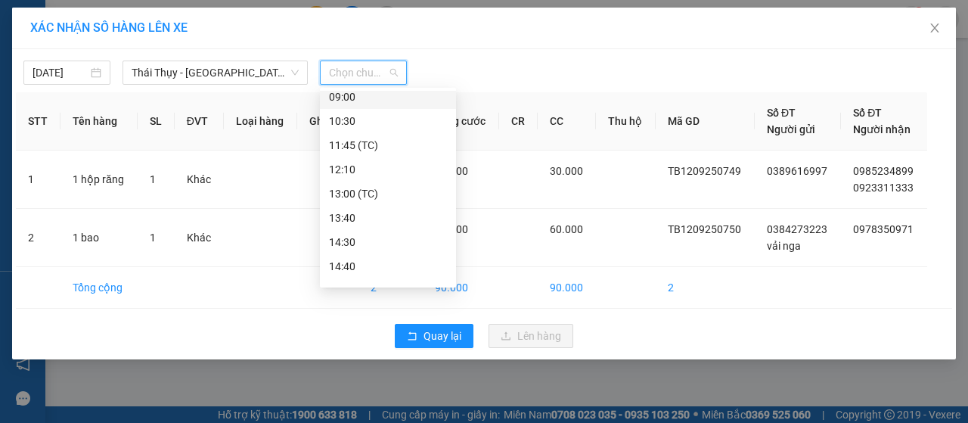
scroll to position [218, 0]
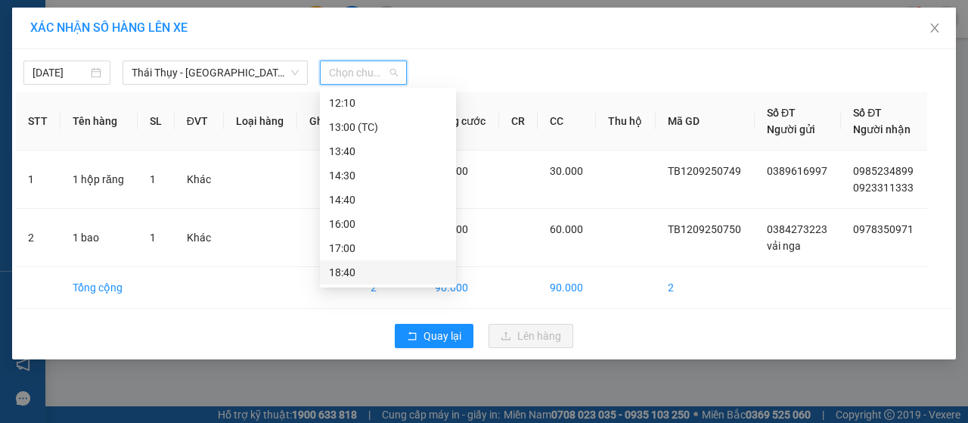
click at [351, 271] on div "18:40" at bounding box center [388, 272] width 118 height 17
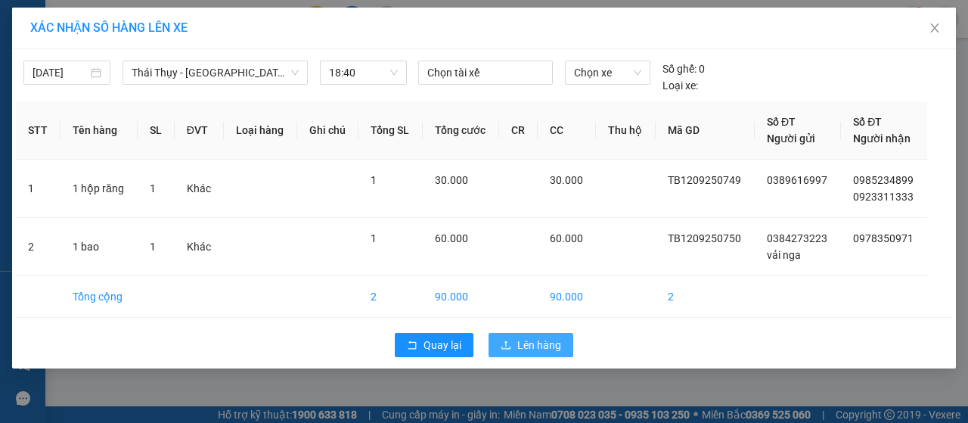
click at [516, 343] on button "Lên hàng" at bounding box center [531, 345] width 85 height 24
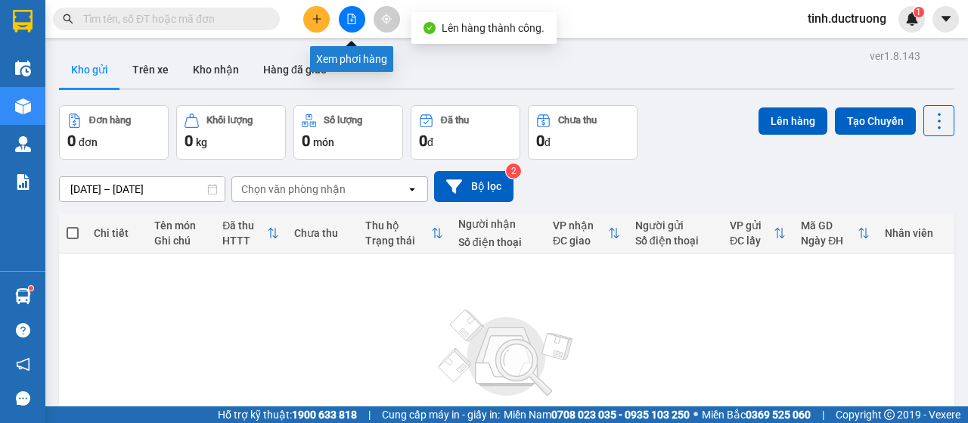
click at [349, 16] on icon "file-add" at bounding box center [352, 19] width 11 height 11
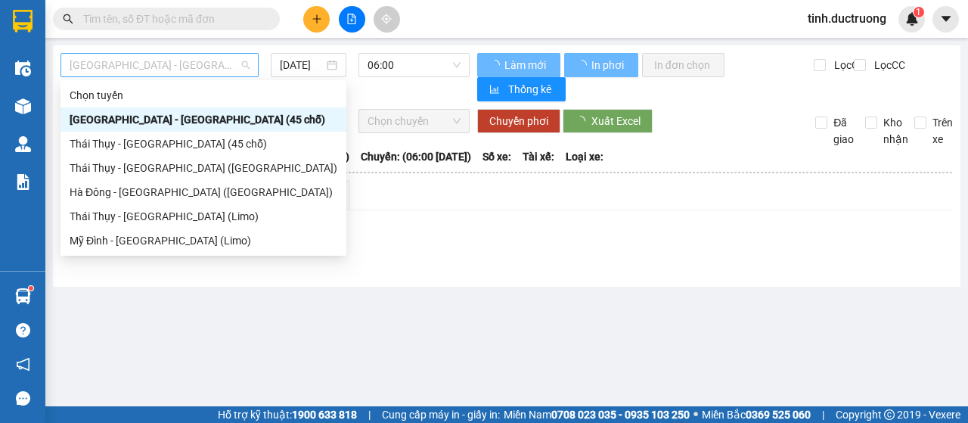
click at [186, 72] on span "[GEOGRAPHIC_DATA] - [GEOGRAPHIC_DATA] (45 chỗ)" at bounding box center [160, 65] width 180 height 23
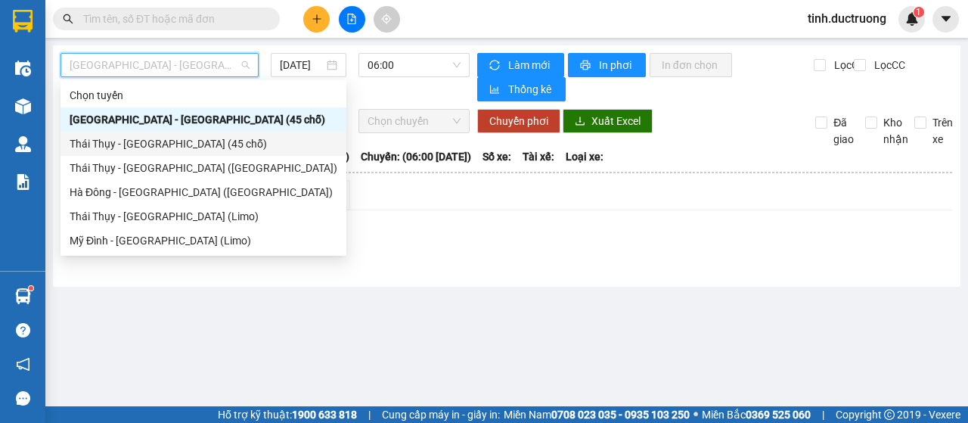
click at [112, 148] on div "Thái Thụy - [GEOGRAPHIC_DATA] (45 chỗ)" at bounding box center [204, 143] width 268 height 17
type input "[DATE]"
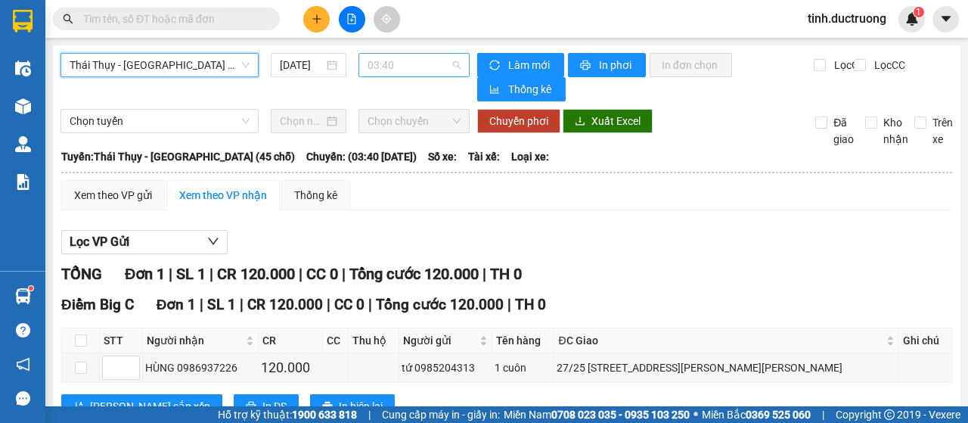
click at [411, 72] on span "03:40" at bounding box center [414, 65] width 92 height 23
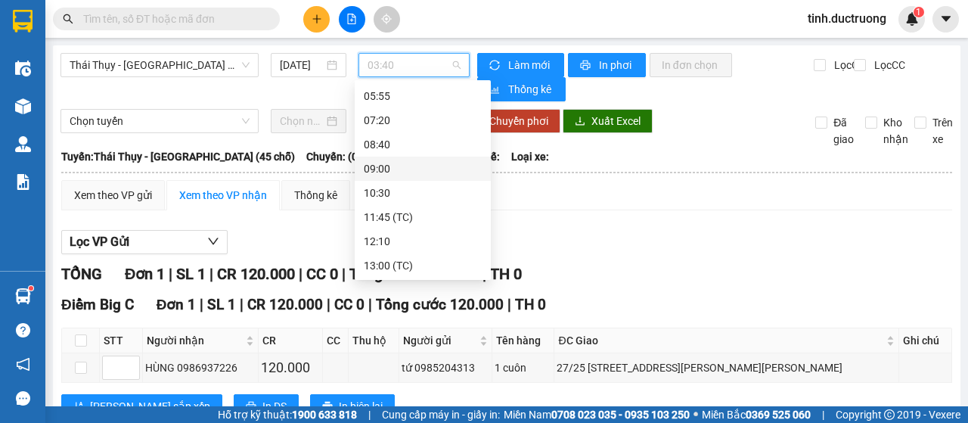
scroll to position [218, 0]
click at [389, 266] on div "18:40" at bounding box center [423, 265] width 118 height 17
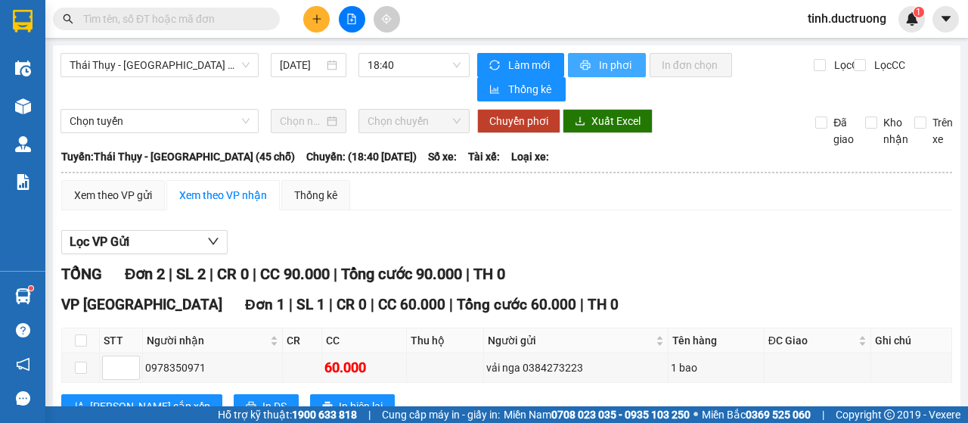
click at [602, 58] on span "In phơi" at bounding box center [616, 65] width 35 height 17
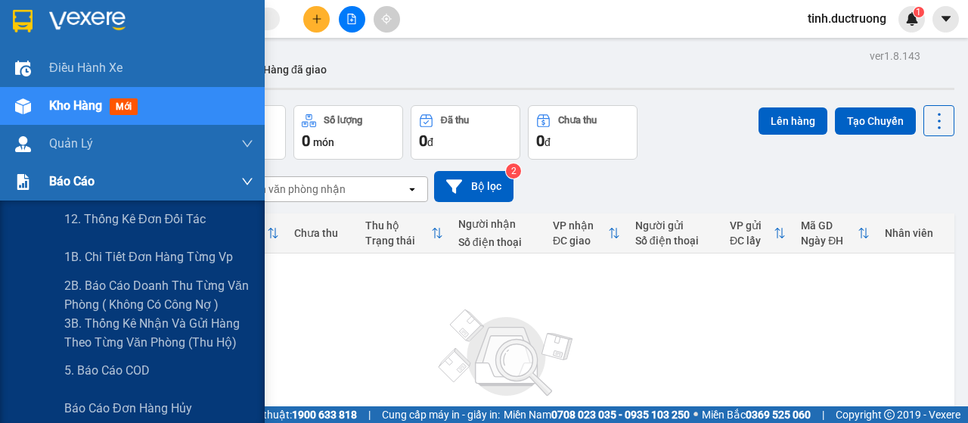
click at [50, 184] on span "Báo cáo" at bounding box center [71, 181] width 45 height 19
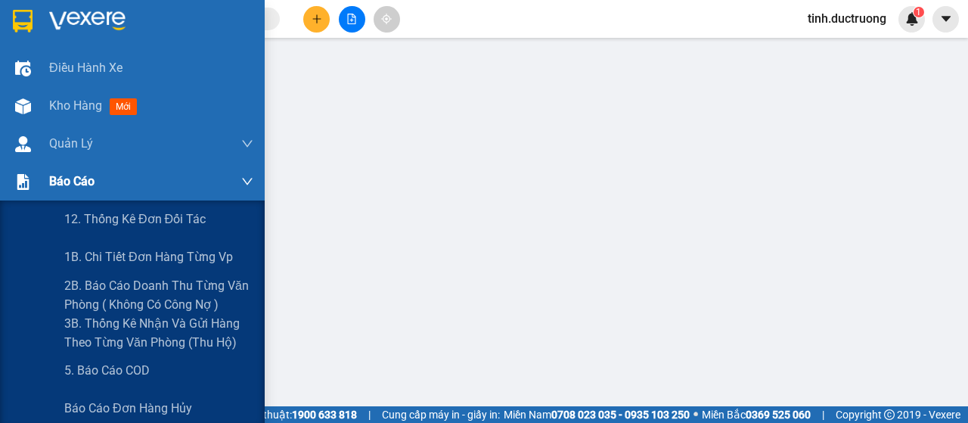
click at [55, 182] on span "Báo cáo" at bounding box center [71, 181] width 45 height 19
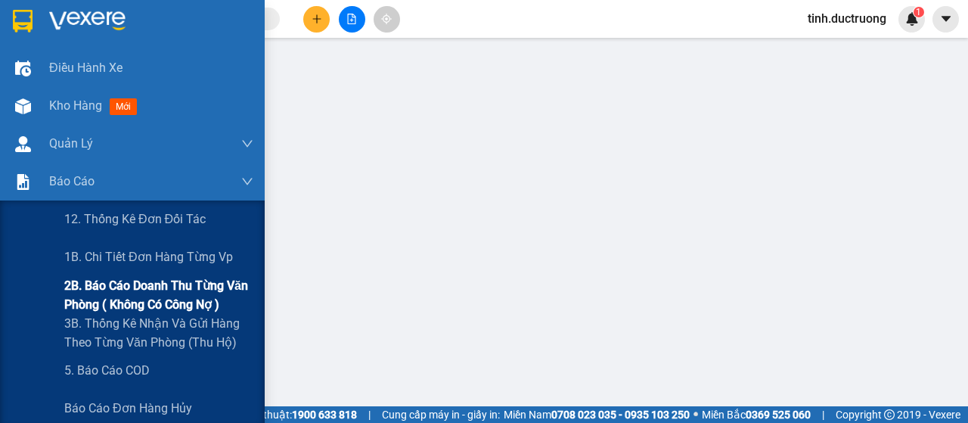
click at [107, 291] on span "2B. Báo cáo doanh thu từng văn phòng ( không có công nợ )" at bounding box center [158, 295] width 189 height 38
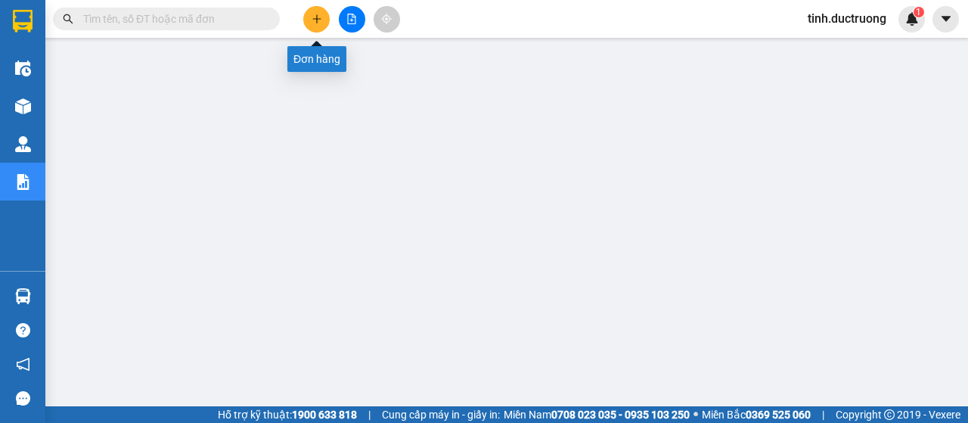
click at [313, 20] on icon "plus" at bounding box center [317, 19] width 11 height 11
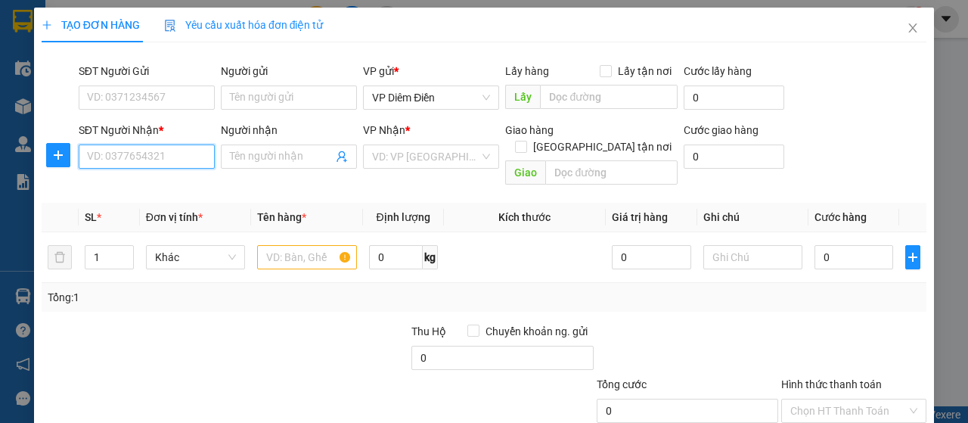
click at [174, 149] on input "SĐT Người Nhận *" at bounding box center [147, 157] width 136 height 24
click at [127, 194] on div "0359266328" at bounding box center [145, 186] width 117 height 17
type input "0359266328"
click at [331, 245] on input "text" at bounding box center [306, 257] width 99 height 24
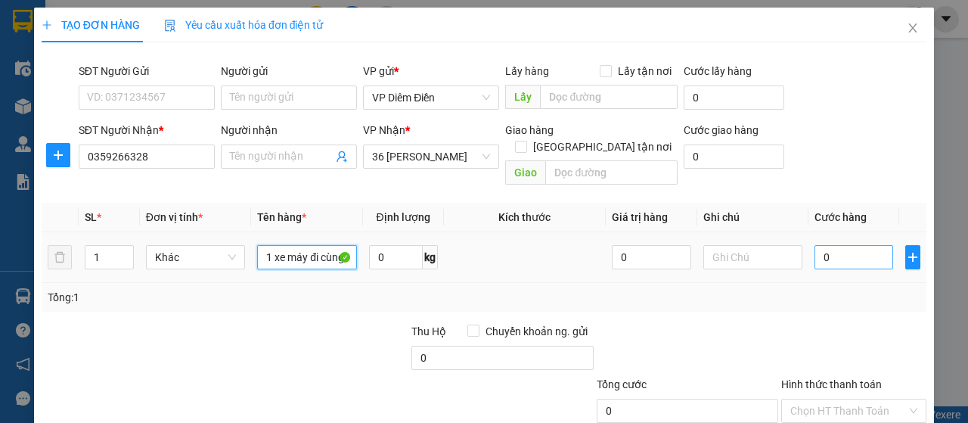
type input "1 xe máy đi cùng"
click at [853, 245] on input "0" at bounding box center [854, 257] width 79 height 24
type input "2"
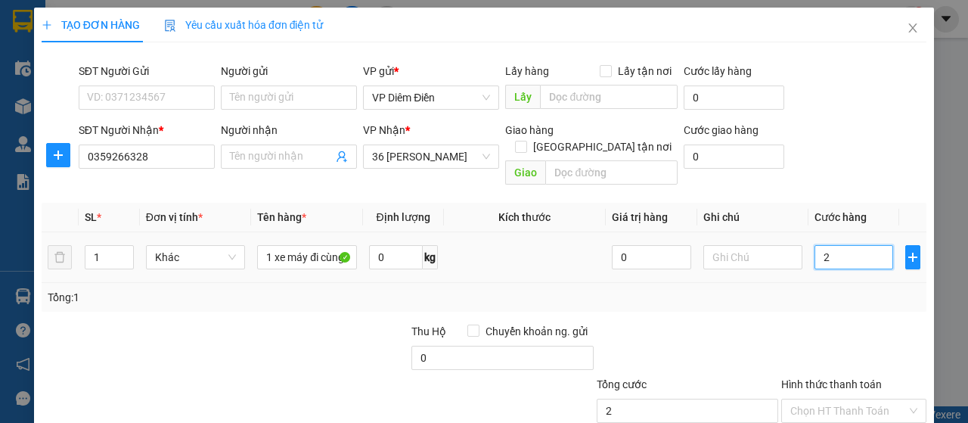
type input "25"
type input "250"
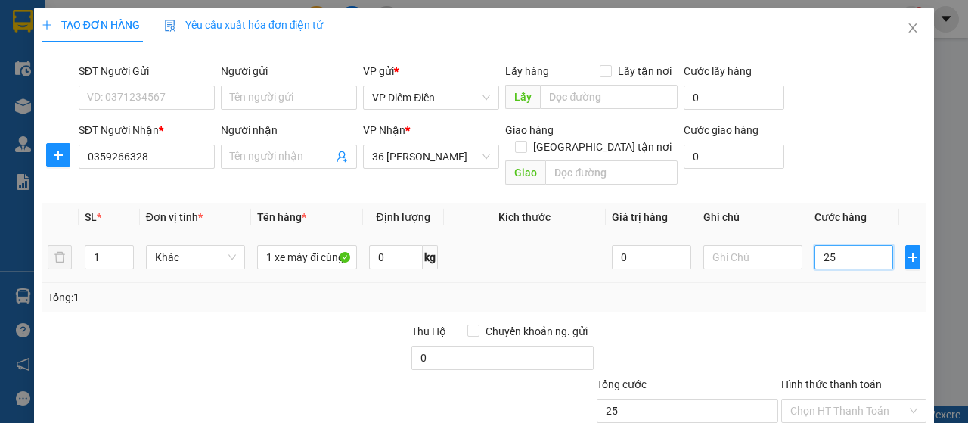
type input "250"
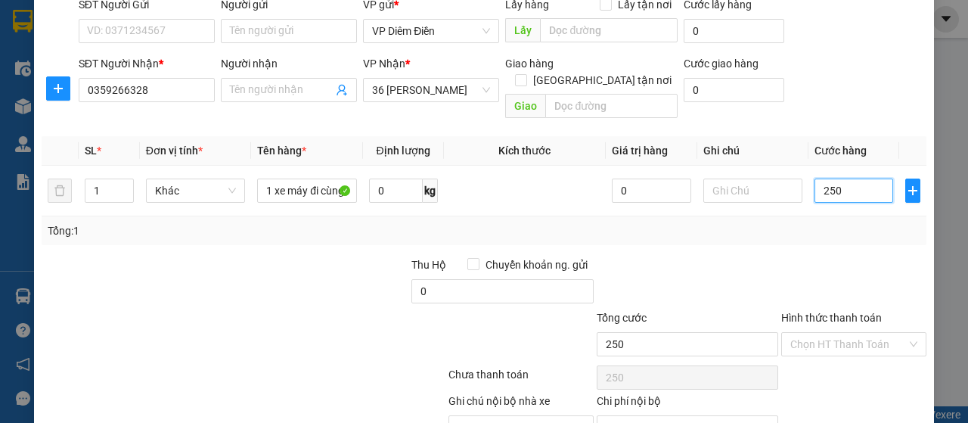
scroll to position [129, 0]
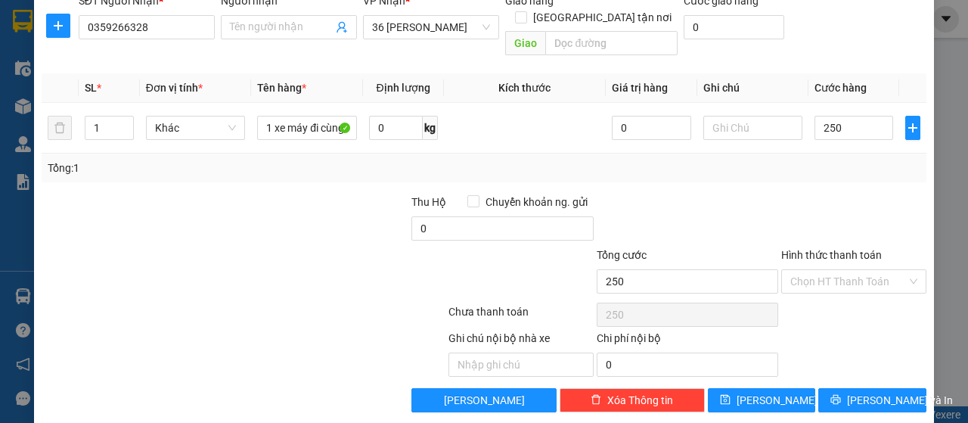
type input "250.000"
click at [844, 249] on label "Hình thức thanh toán" at bounding box center [832, 255] width 101 height 12
click at [844, 270] on input "Hình thức thanh toán" at bounding box center [849, 281] width 117 height 23
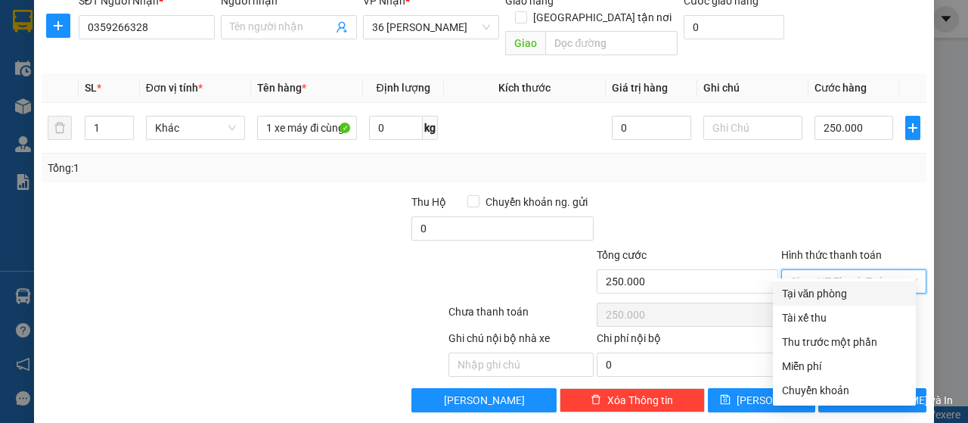
click at [857, 292] on div "Tại văn phòng" at bounding box center [844, 293] width 125 height 17
type input "0"
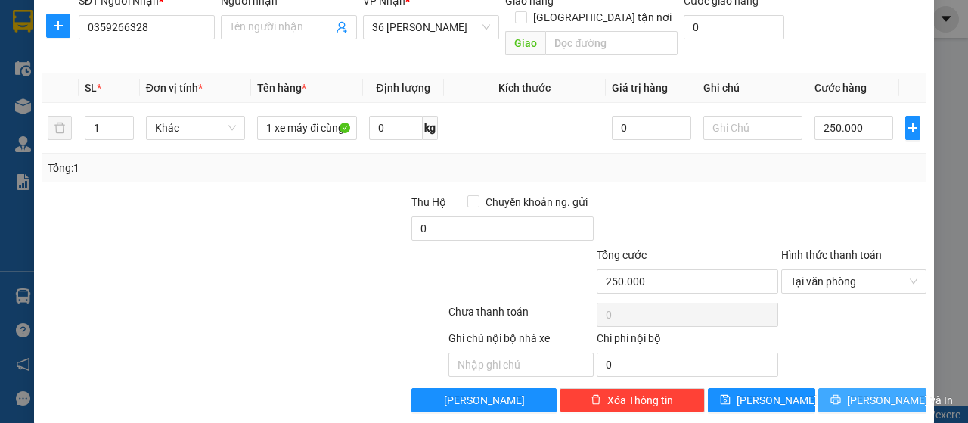
click at [864, 392] on span "[PERSON_NAME] và In" at bounding box center [900, 400] width 106 height 17
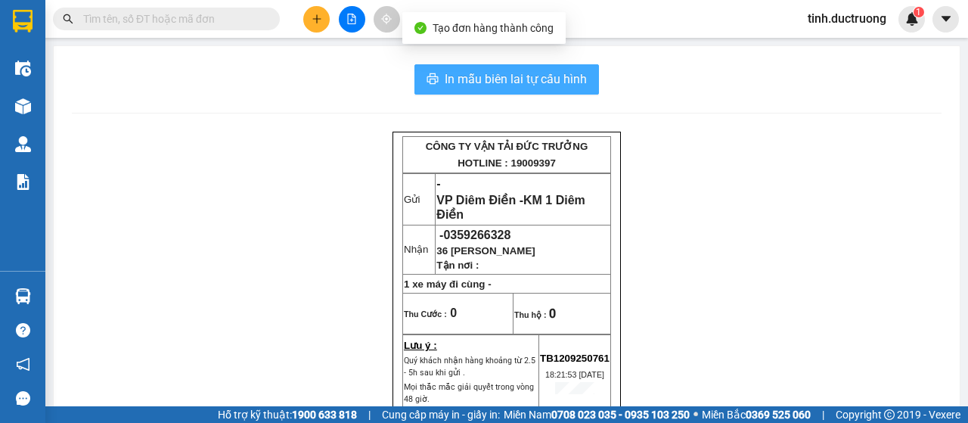
click at [555, 81] on span "In mẫu biên lai tự cấu hình" at bounding box center [516, 79] width 142 height 19
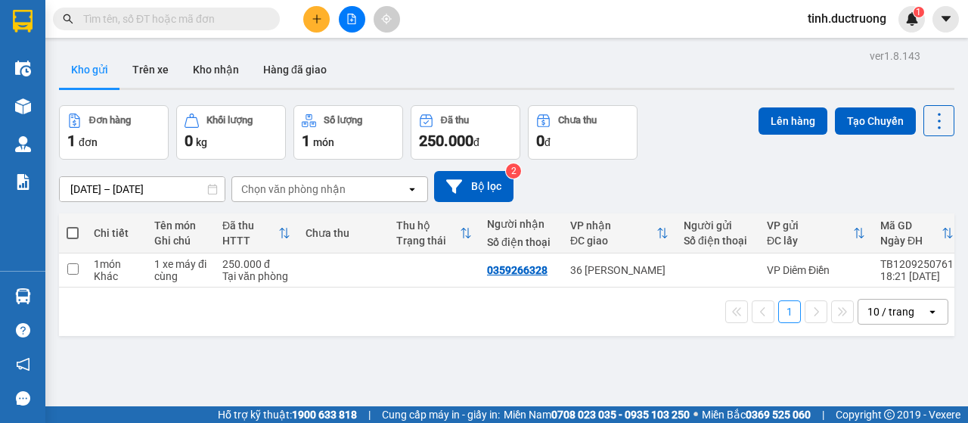
drag, startPoint x: 757, startPoint y: 367, endPoint x: 324, endPoint y: 19, distance: 555.4
click at [324, 19] on button at bounding box center [316, 19] width 26 height 26
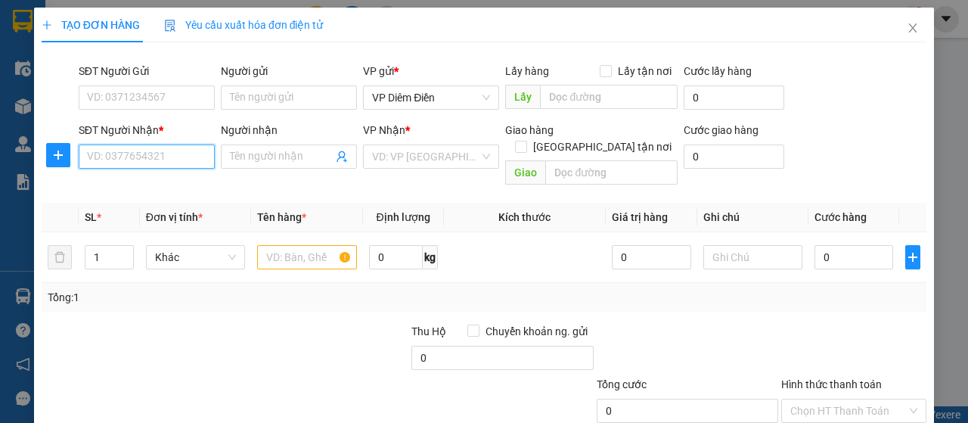
click at [197, 152] on input "SĐT Người Nhận *" at bounding box center [147, 157] width 136 height 24
click at [147, 155] on input "SĐT Người Nhận *" at bounding box center [147, 157] width 136 height 24
click at [106, 184] on div "0349654568" at bounding box center [145, 186] width 117 height 17
type input "0349654568"
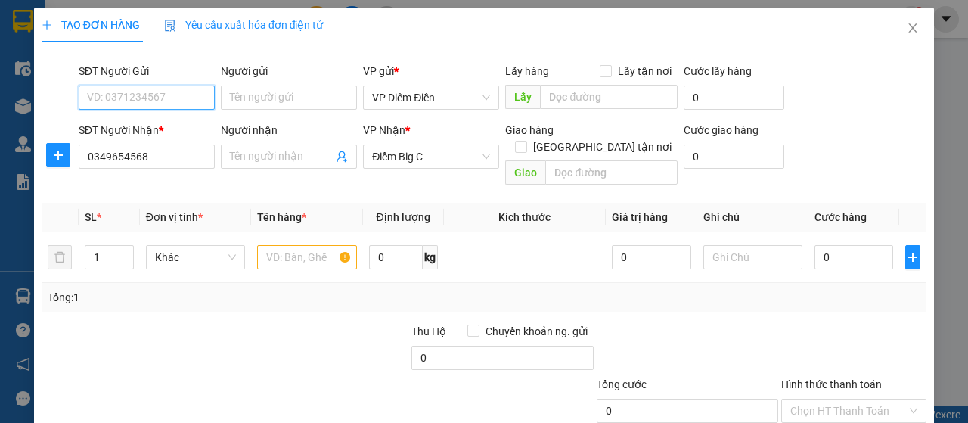
click at [157, 86] on input "SĐT Người Gửi" at bounding box center [147, 98] width 136 height 24
click at [144, 129] on div "0982959707" at bounding box center [145, 127] width 117 height 17
type input "0982959707"
click at [331, 245] on input "text" at bounding box center [306, 257] width 99 height 24
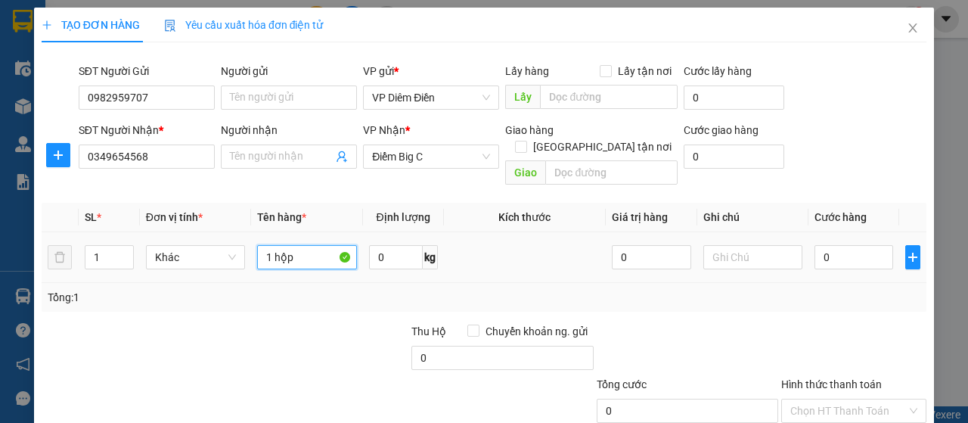
click at [331, 245] on input "1 hộp" at bounding box center [306, 257] width 99 height 24
type input "1 hộp răng"
click at [858, 245] on input "0" at bounding box center [854, 257] width 79 height 24
type input "3"
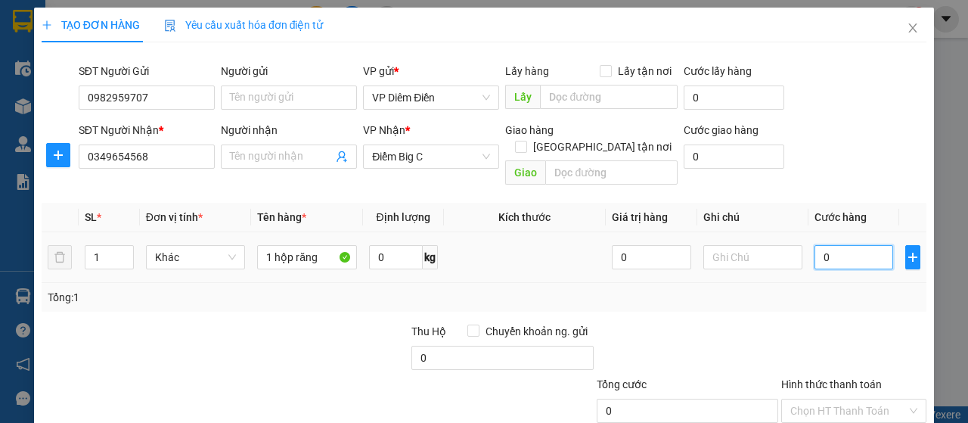
type input "3"
type input "30"
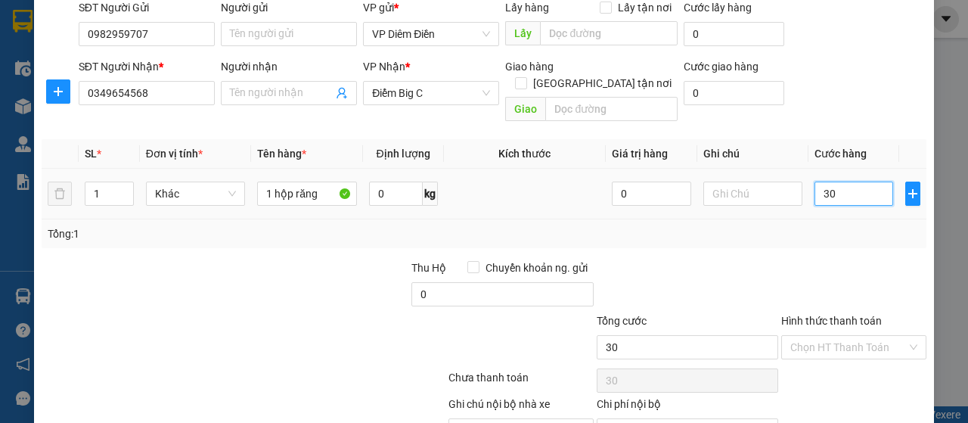
scroll to position [129, 0]
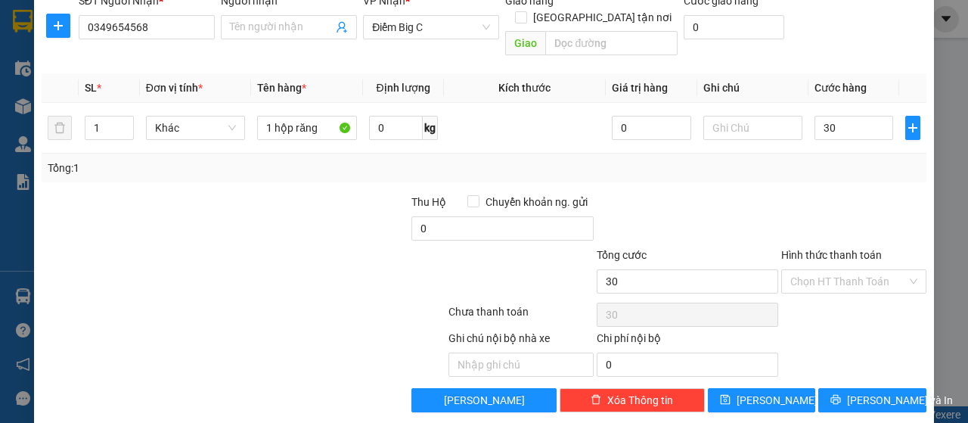
type input "30.000"
click at [846, 249] on label "Hình thức thanh toán" at bounding box center [832, 255] width 101 height 12
click at [846, 270] on input "Hình thức thanh toán" at bounding box center [849, 281] width 117 height 23
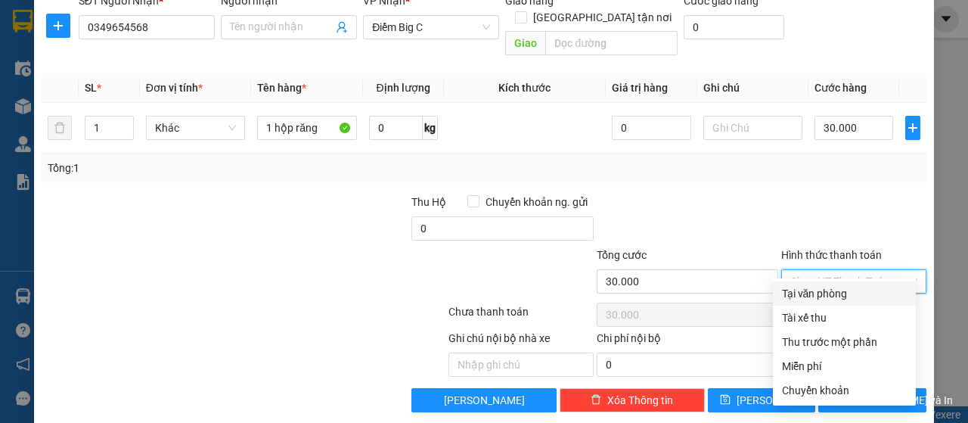
click at [836, 293] on div "Tại văn phòng" at bounding box center [844, 293] width 125 height 17
type input "0"
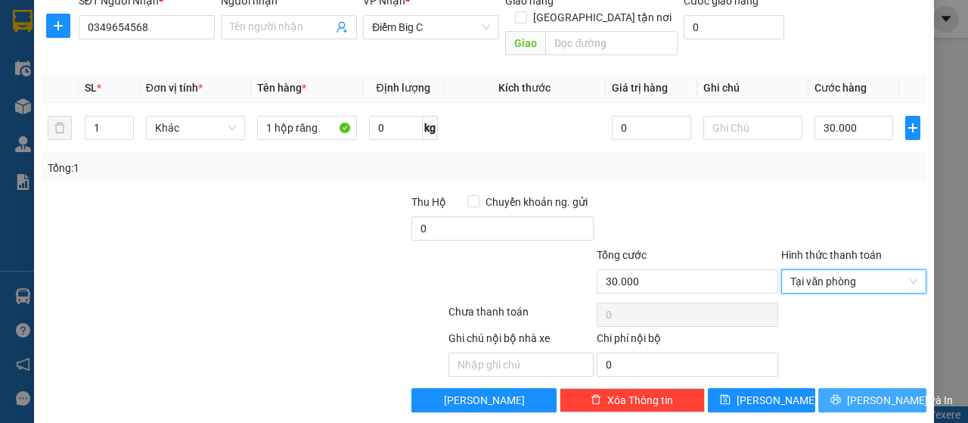
click at [832, 394] on icon "printer" at bounding box center [836, 399] width 11 height 11
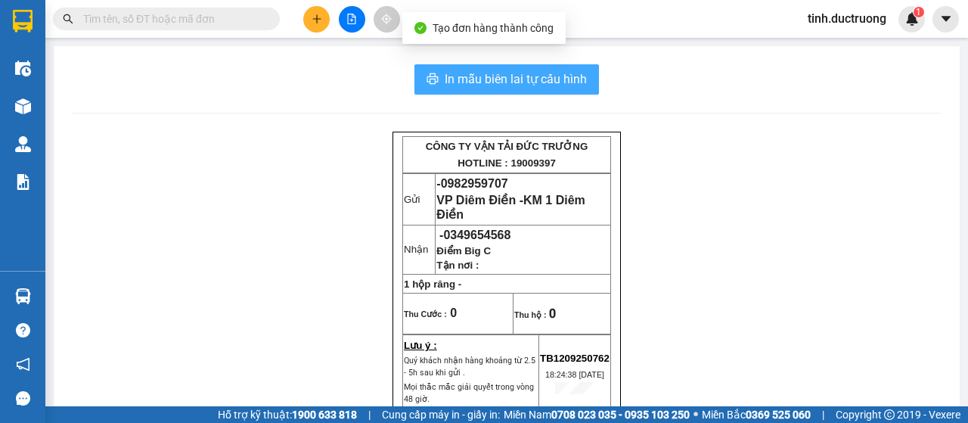
click at [561, 82] on span "In mẫu biên lai tự cấu hình" at bounding box center [516, 79] width 142 height 19
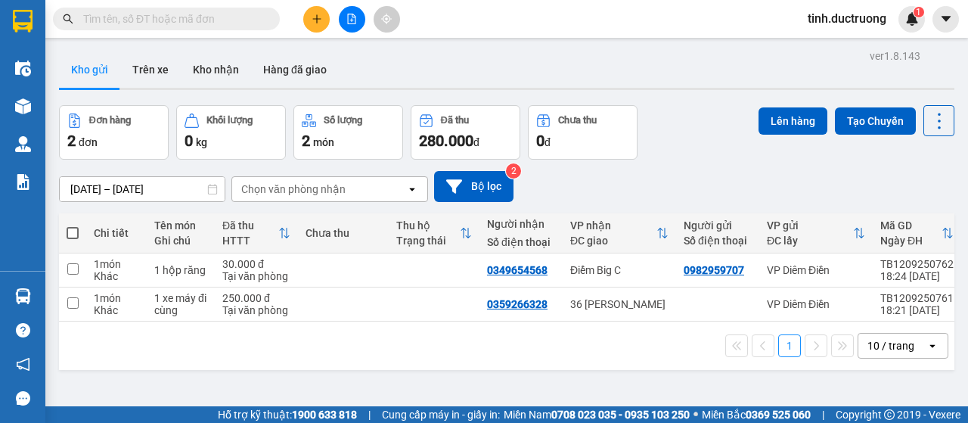
drag, startPoint x: 322, startPoint y: 126, endPoint x: 69, endPoint y: 229, distance: 272.9
click at [69, 229] on span at bounding box center [73, 233] width 12 height 12
click at [73, 225] on input "checkbox" at bounding box center [73, 225] width 0 height 0
checkbox input "true"
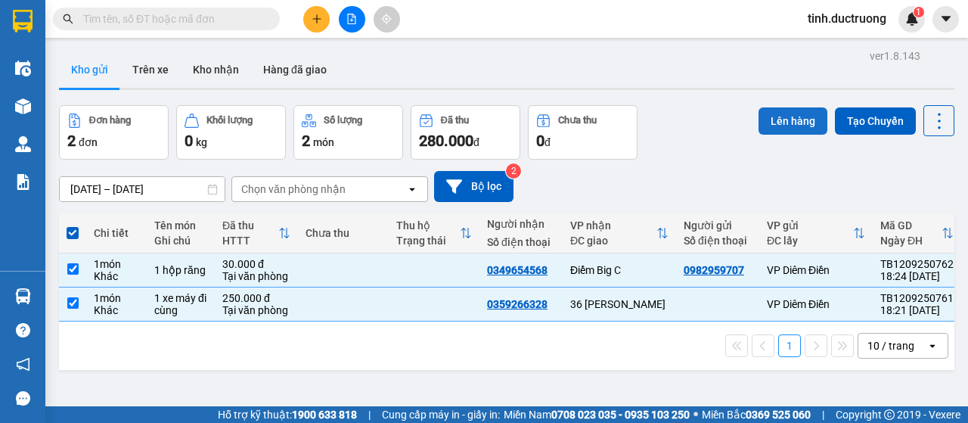
click at [776, 119] on button "Lên hàng" at bounding box center [793, 120] width 69 height 27
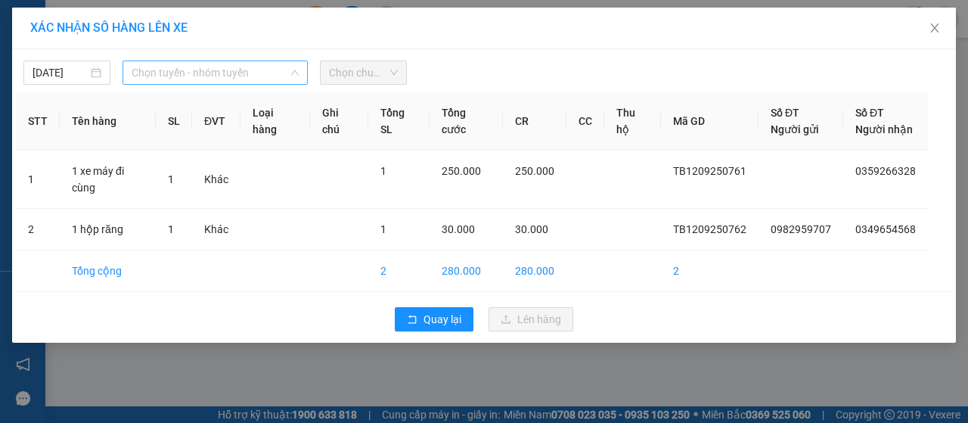
click at [172, 79] on span "Chọn tuyến - nhóm tuyến" at bounding box center [215, 72] width 167 height 23
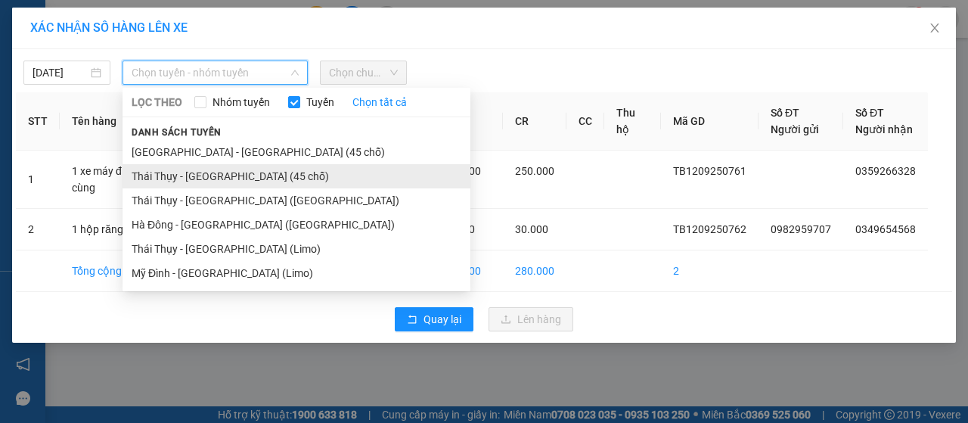
click at [166, 179] on li "Thái Thụy - [GEOGRAPHIC_DATA] (45 chỗ)" at bounding box center [297, 176] width 348 height 24
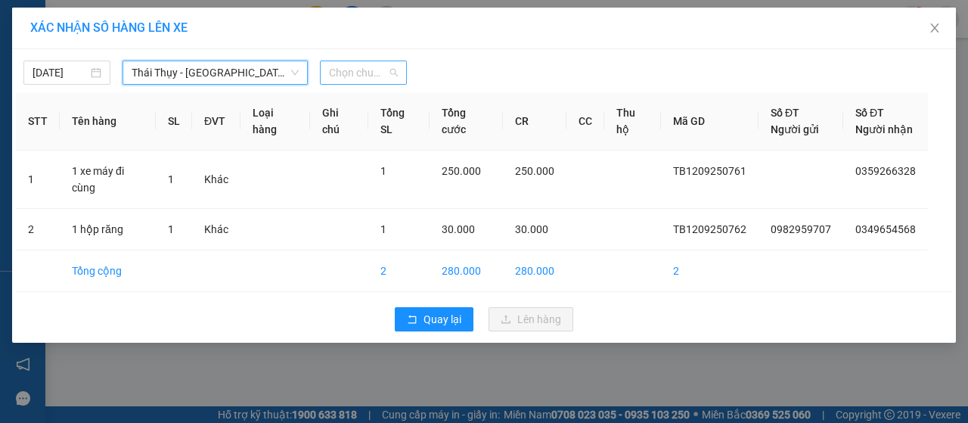
click at [339, 66] on span "Chọn chuyến" at bounding box center [363, 72] width 69 height 23
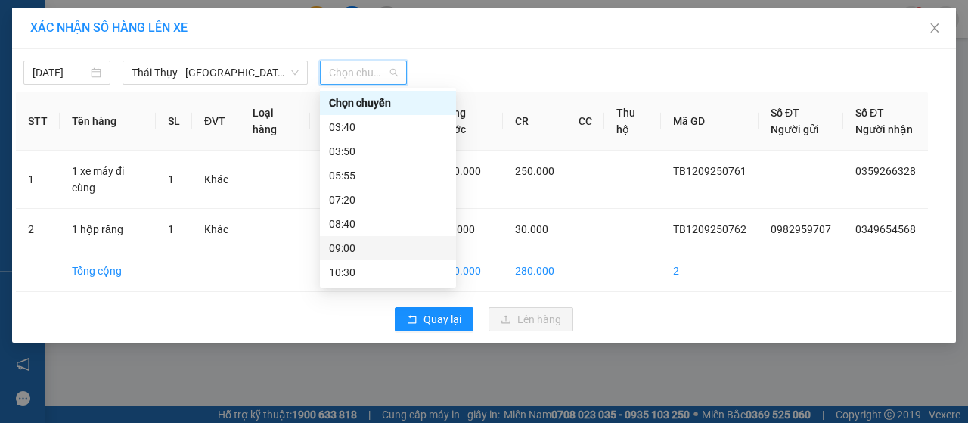
scroll to position [218, 0]
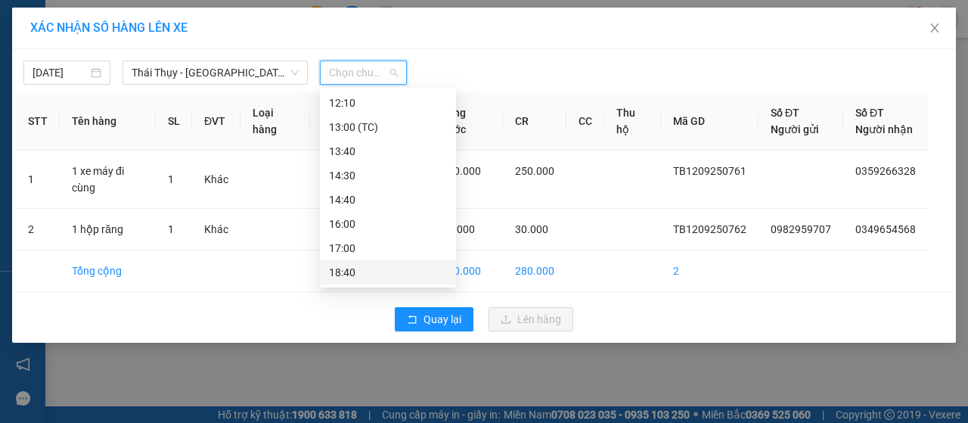
click at [350, 272] on div "18:40" at bounding box center [388, 272] width 118 height 17
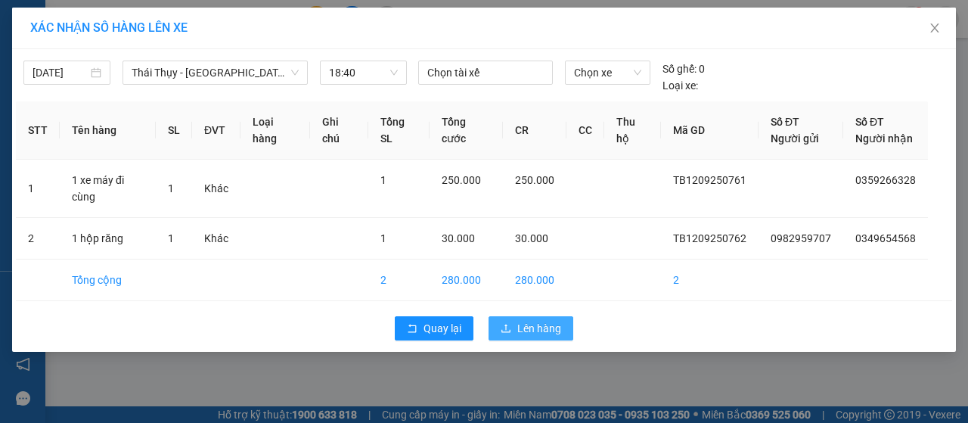
click at [525, 320] on span "Lên hàng" at bounding box center [540, 328] width 44 height 17
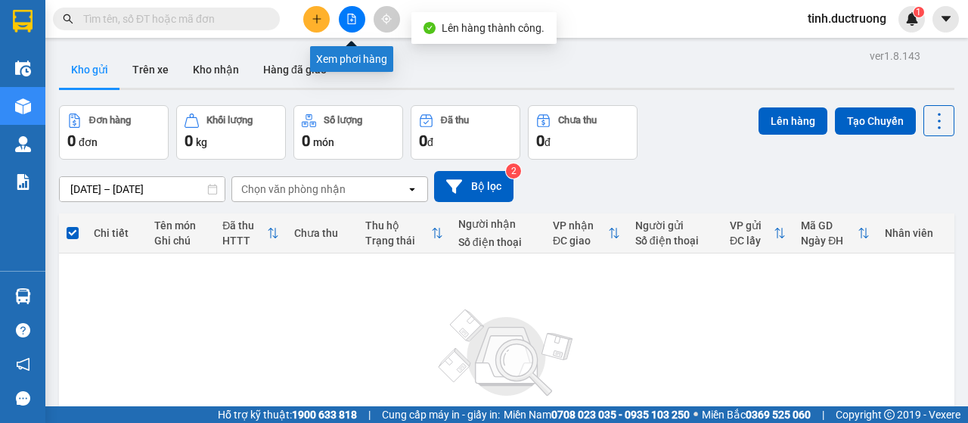
click at [351, 22] on icon "file-add" at bounding box center [352, 19] width 11 height 11
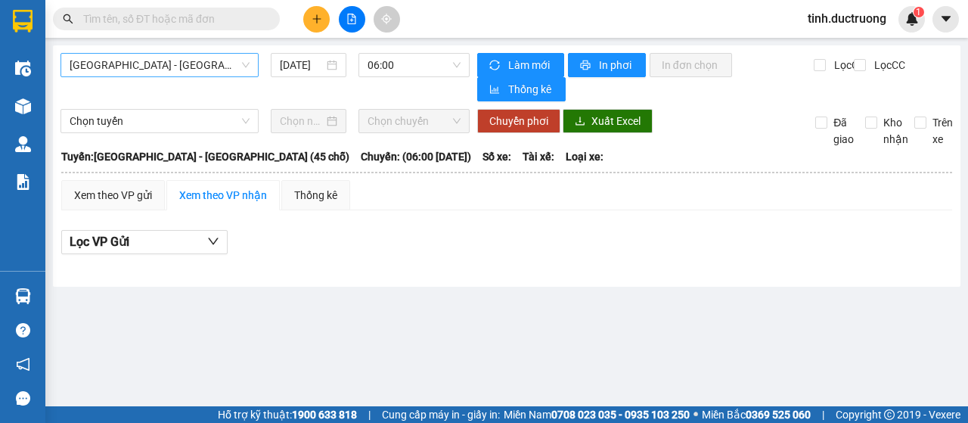
click at [164, 66] on span "[GEOGRAPHIC_DATA] - [GEOGRAPHIC_DATA] (45 chỗ)" at bounding box center [160, 65] width 180 height 23
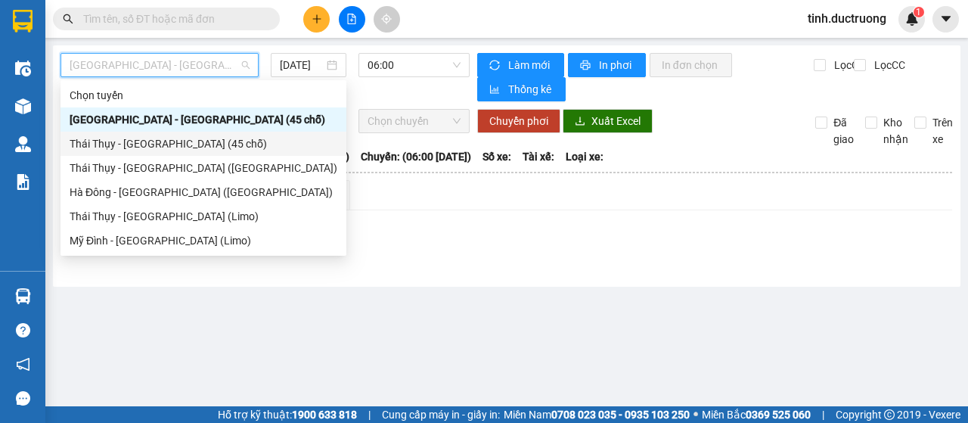
click at [147, 145] on div "Thái Thụy - [GEOGRAPHIC_DATA] (45 chỗ)" at bounding box center [204, 143] width 268 height 17
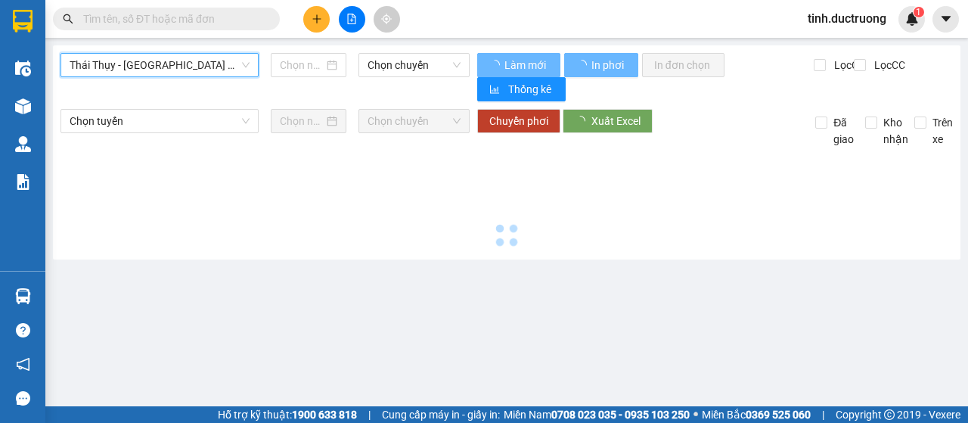
type input "[DATE]"
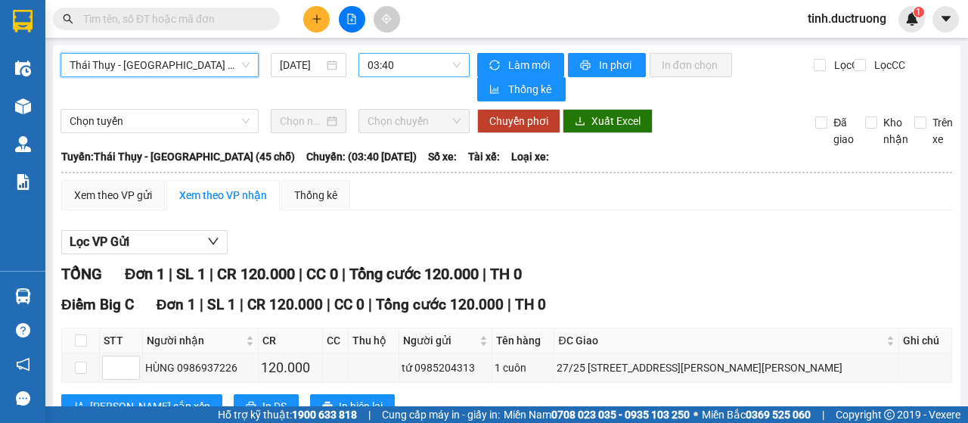
click at [424, 61] on span "03:40" at bounding box center [414, 65] width 92 height 23
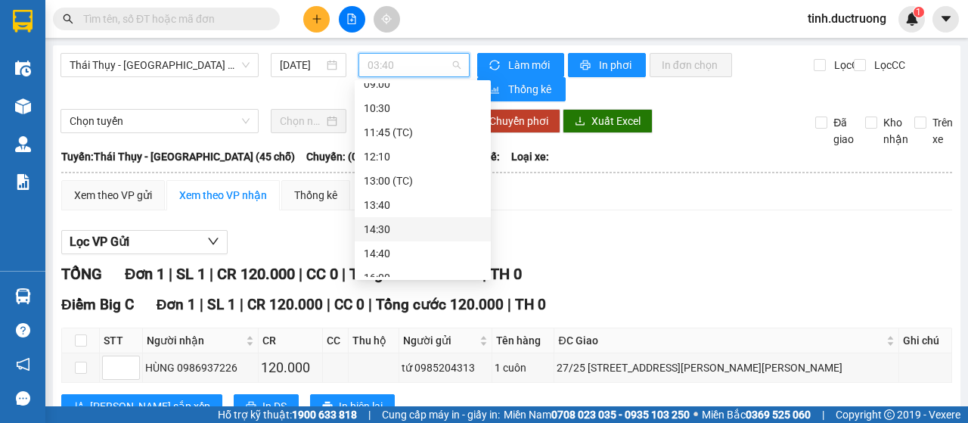
scroll to position [218, 0]
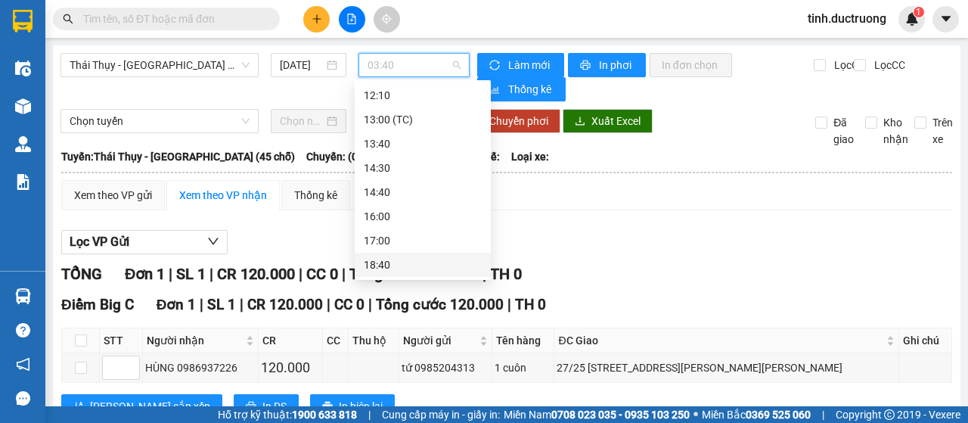
click at [389, 264] on div "18:40" at bounding box center [423, 265] width 118 height 17
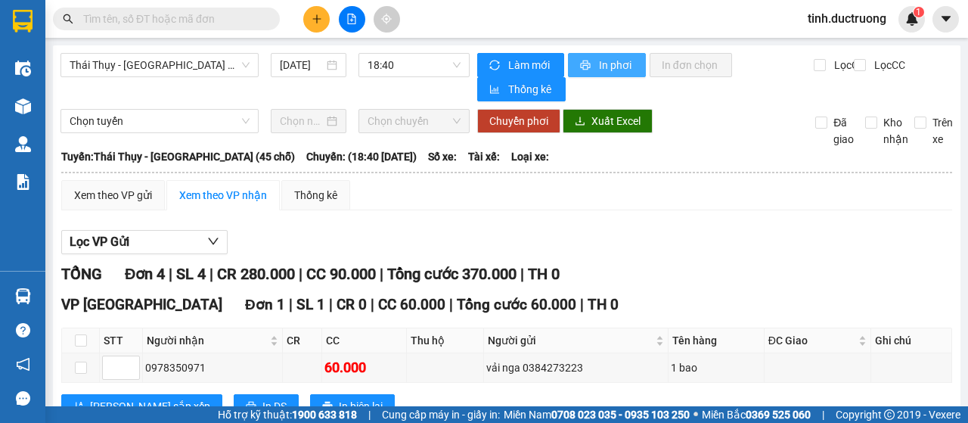
click at [599, 66] on span "In phơi" at bounding box center [616, 65] width 35 height 17
